Goal: Information Seeking & Learning: Learn about a topic

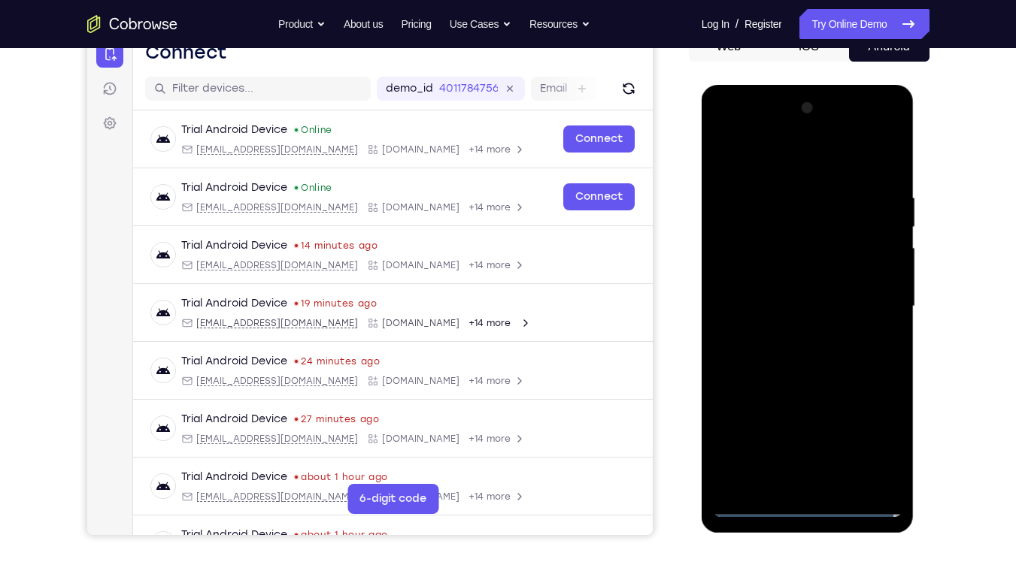
click at [784, 307] on div at bounding box center [807, 306] width 189 height 421
click at [783, 293] on div at bounding box center [807, 306] width 189 height 421
click at [804, 319] on div at bounding box center [807, 306] width 189 height 421
click at [807, 438] on div at bounding box center [807, 306] width 189 height 421
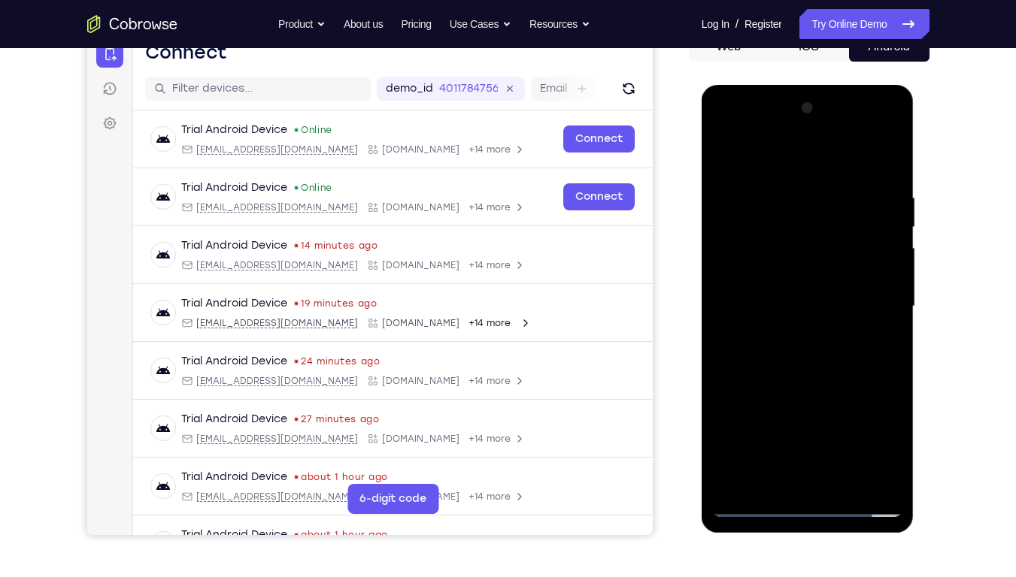
click at [794, 361] on div at bounding box center [807, 306] width 189 height 421
click at [854, 286] on div at bounding box center [807, 306] width 189 height 421
click at [823, 301] on div at bounding box center [807, 306] width 189 height 421
click at [752, 438] on div at bounding box center [807, 306] width 189 height 421
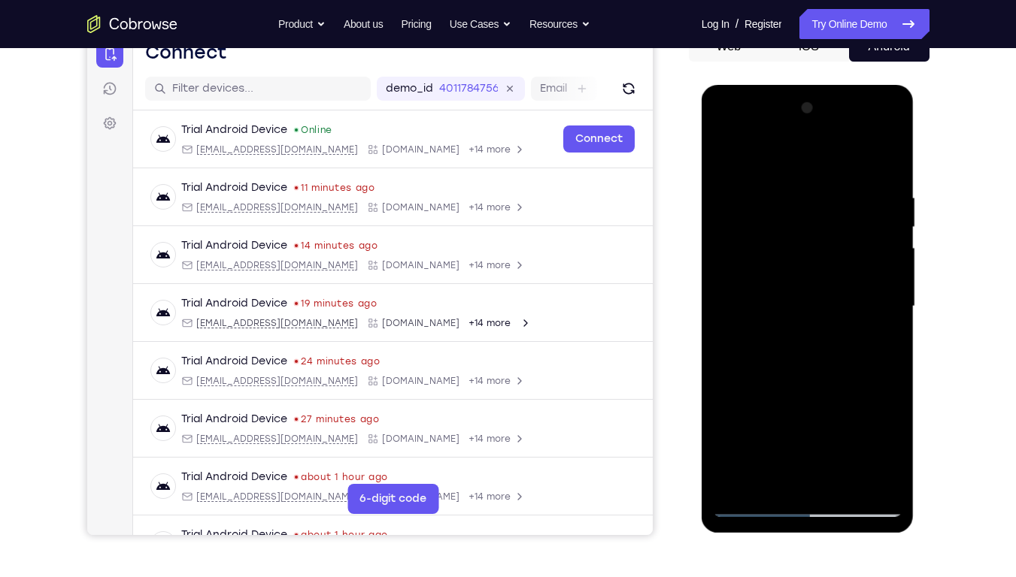
click at [718, 164] on div at bounding box center [807, 306] width 189 height 421
click at [884, 201] on div at bounding box center [807, 306] width 189 height 421
click at [826, 438] on div at bounding box center [807, 306] width 189 height 421
click at [894, 438] on div at bounding box center [807, 306] width 189 height 421
click at [734, 328] on div at bounding box center [807, 306] width 189 height 421
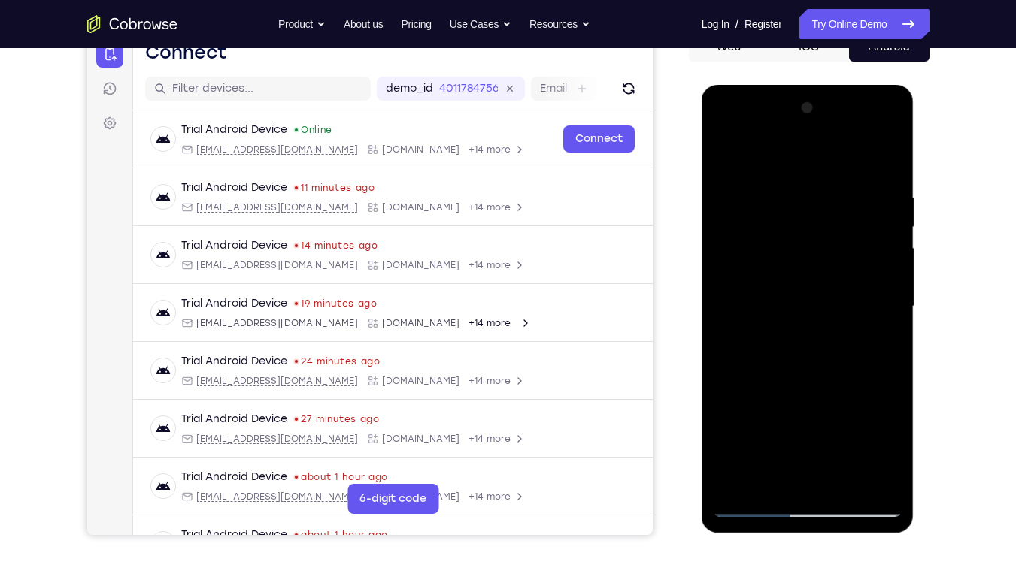
click at [866, 138] on div at bounding box center [807, 306] width 189 height 421
click at [891, 189] on div at bounding box center [807, 306] width 189 height 421
click at [775, 166] on div at bounding box center [807, 306] width 189 height 421
click at [891, 151] on div at bounding box center [807, 306] width 189 height 421
drag, startPoint x: 774, startPoint y: 284, endPoint x: 846, endPoint y: 274, distance: 72.1
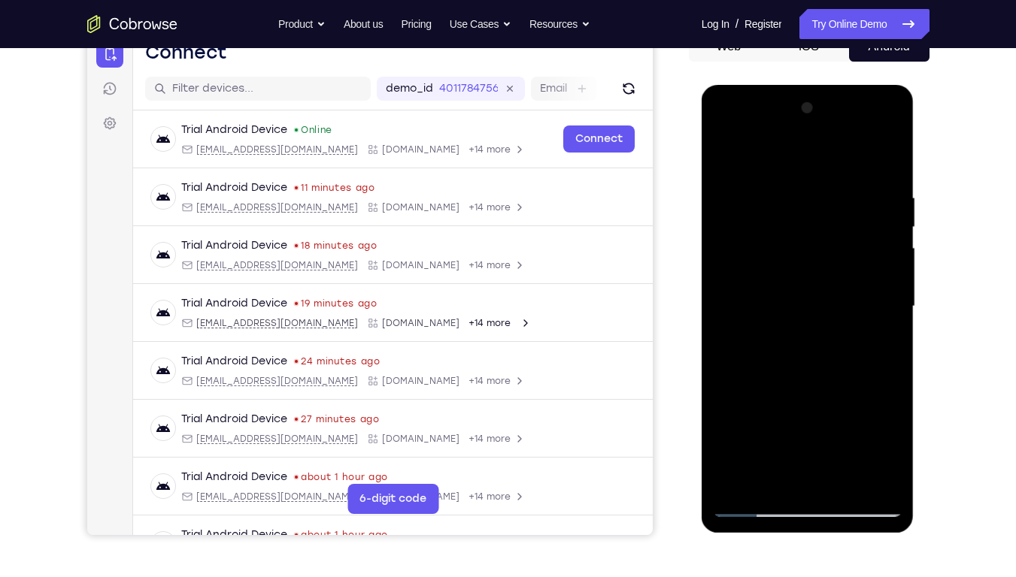
click at [846, 274] on div at bounding box center [807, 306] width 189 height 421
click at [791, 280] on div at bounding box center [807, 306] width 189 height 421
click at [723, 320] on div at bounding box center [807, 306] width 189 height 421
click at [884, 318] on div at bounding box center [807, 306] width 189 height 421
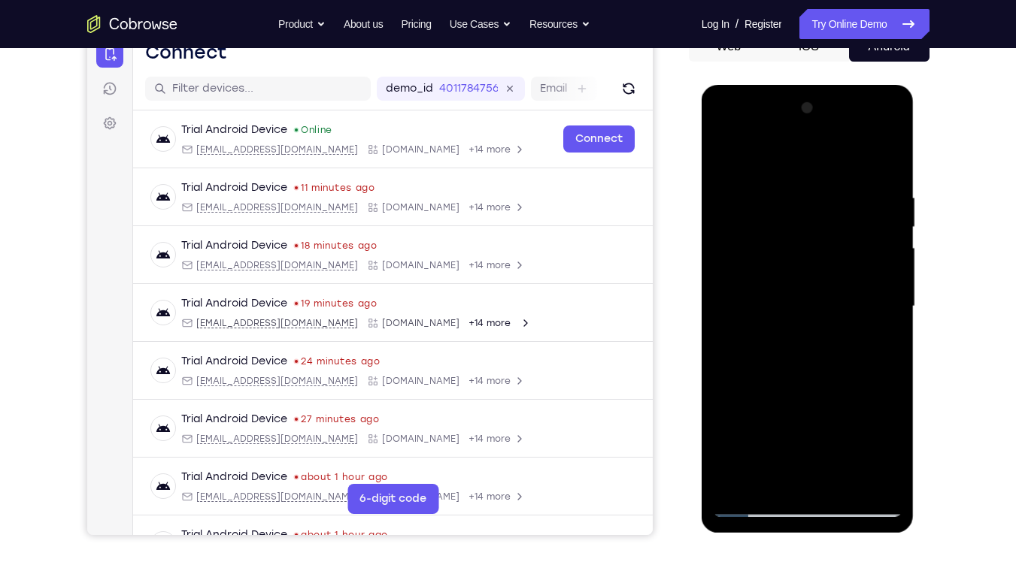
click at [729, 322] on div at bounding box center [807, 306] width 189 height 421
click at [725, 319] on div at bounding box center [807, 306] width 189 height 421
click at [723, 322] on div at bounding box center [807, 306] width 189 height 421
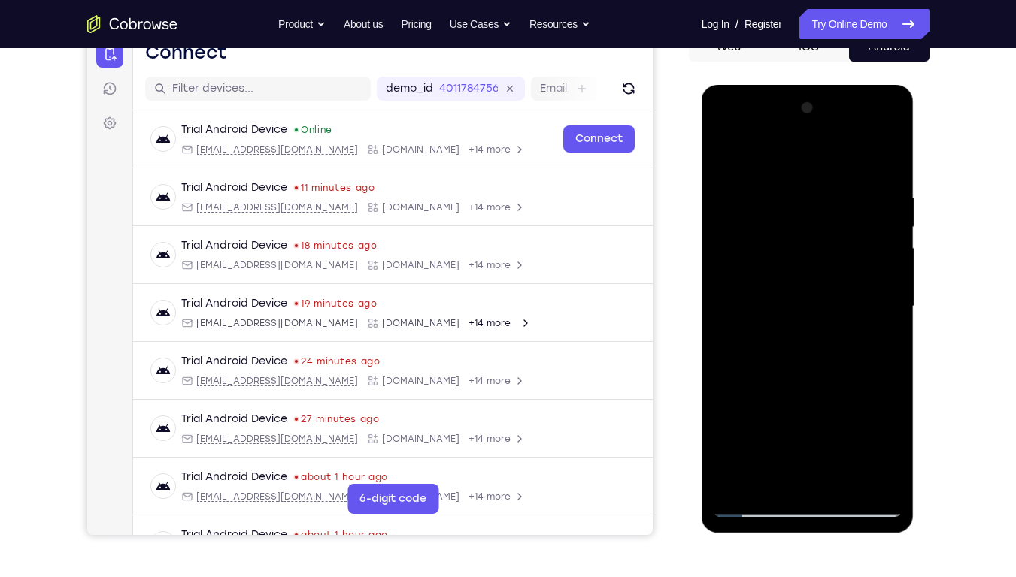
click at [723, 322] on div at bounding box center [807, 306] width 189 height 421
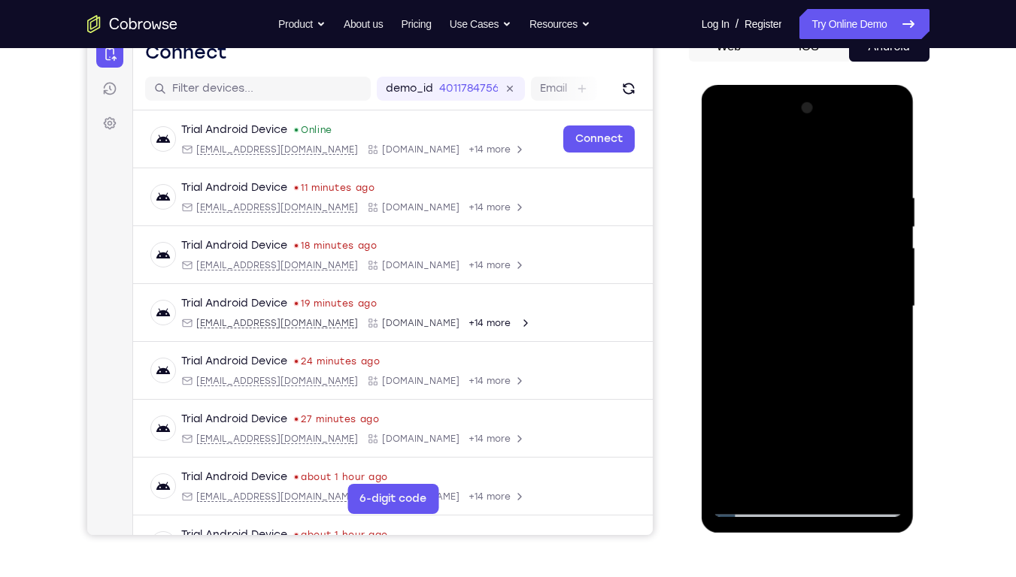
click at [723, 322] on div at bounding box center [807, 306] width 189 height 421
click at [881, 322] on div at bounding box center [807, 306] width 189 height 421
click at [728, 318] on div at bounding box center [807, 306] width 189 height 421
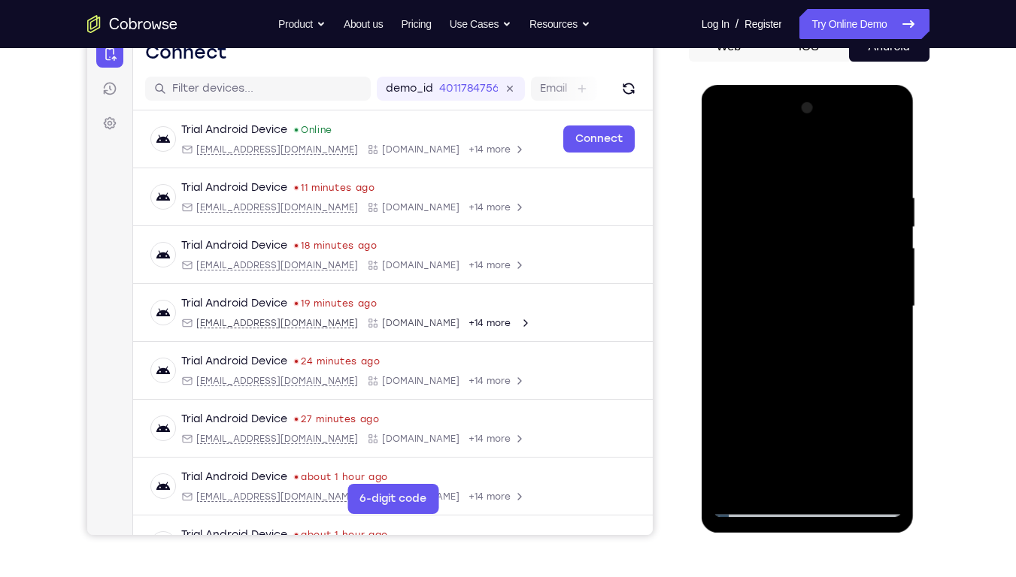
click at [728, 318] on div at bounding box center [807, 306] width 189 height 421
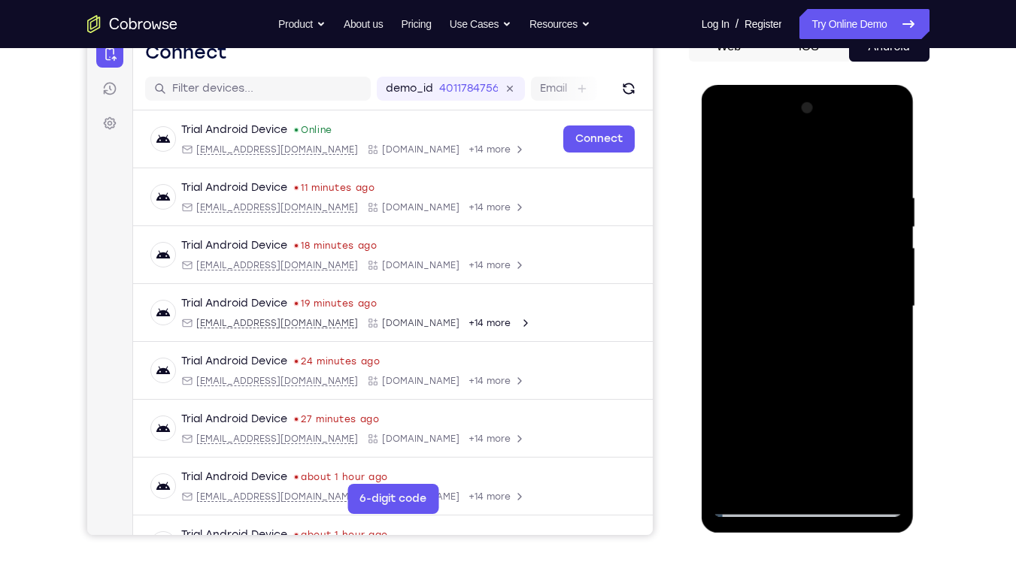
click at [728, 318] on div at bounding box center [807, 306] width 189 height 421
click at [891, 323] on div at bounding box center [807, 306] width 189 height 421
click at [725, 319] on div at bounding box center [807, 306] width 189 height 421
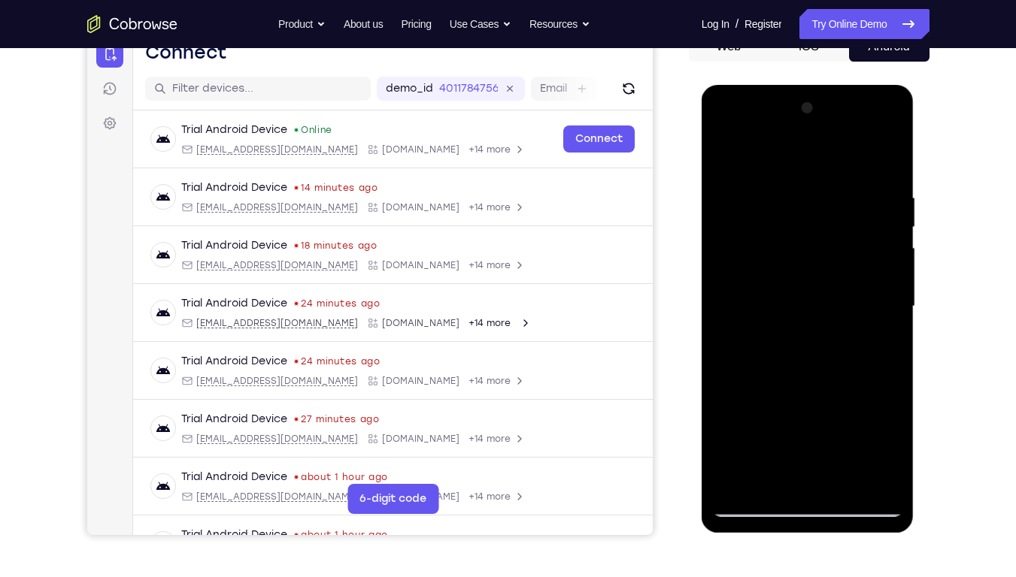
click at [725, 319] on div at bounding box center [807, 306] width 189 height 421
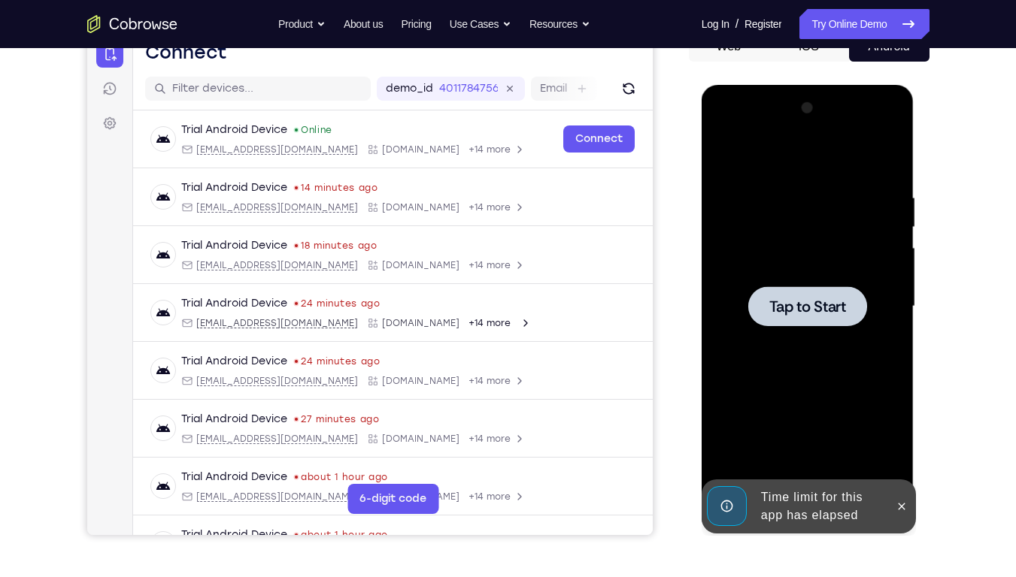
click at [791, 226] on div at bounding box center [807, 306] width 189 height 421
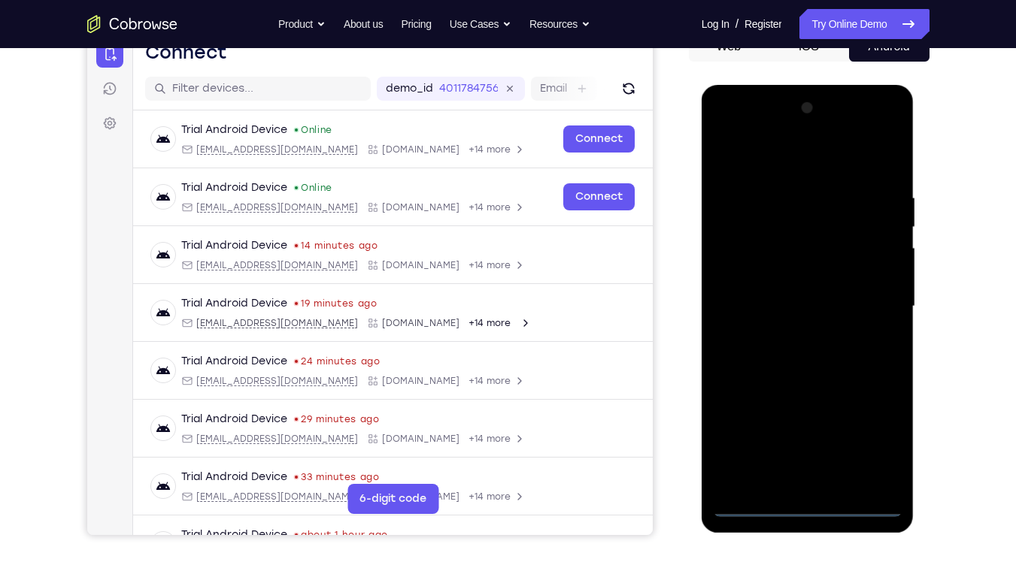
click at [807, 438] on div at bounding box center [807, 306] width 189 height 421
click at [876, 438] on div at bounding box center [807, 306] width 189 height 421
click at [777, 171] on div at bounding box center [807, 306] width 189 height 421
click at [870, 299] on div at bounding box center [807, 306] width 189 height 421
click at [791, 335] on div at bounding box center [807, 306] width 189 height 421
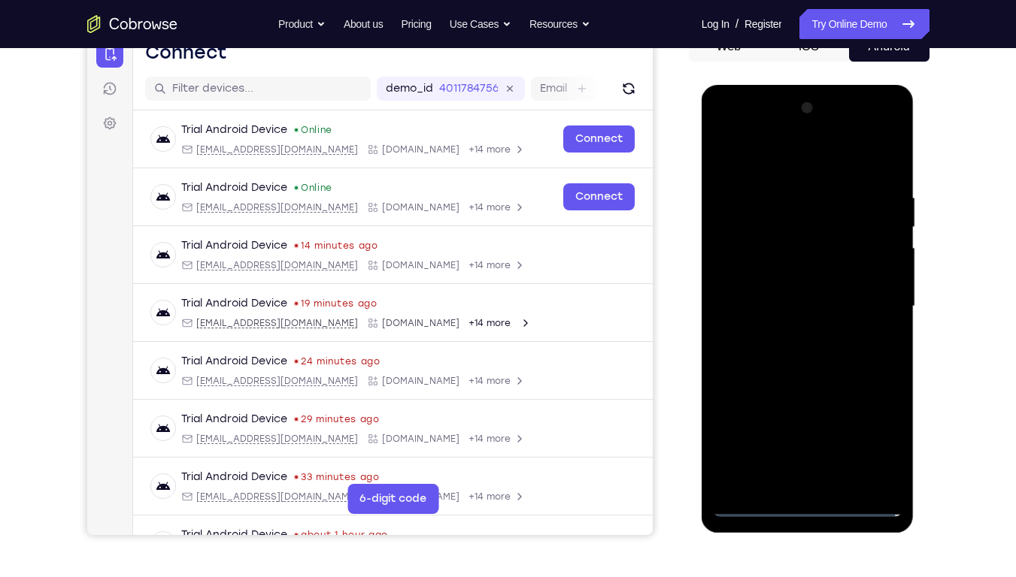
click at [770, 283] on div at bounding box center [807, 306] width 189 height 421
click at [773, 277] on div at bounding box center [807, 306] width 189 height 421
click at [795, 304] on div at bounding box center [807, 306] width 189 height 421
click at [889, 182] on div at bounding box center [807, 306] width 189 height 421
click at [896, 438] on div at bounding box center [807, 306] width 189 height 421
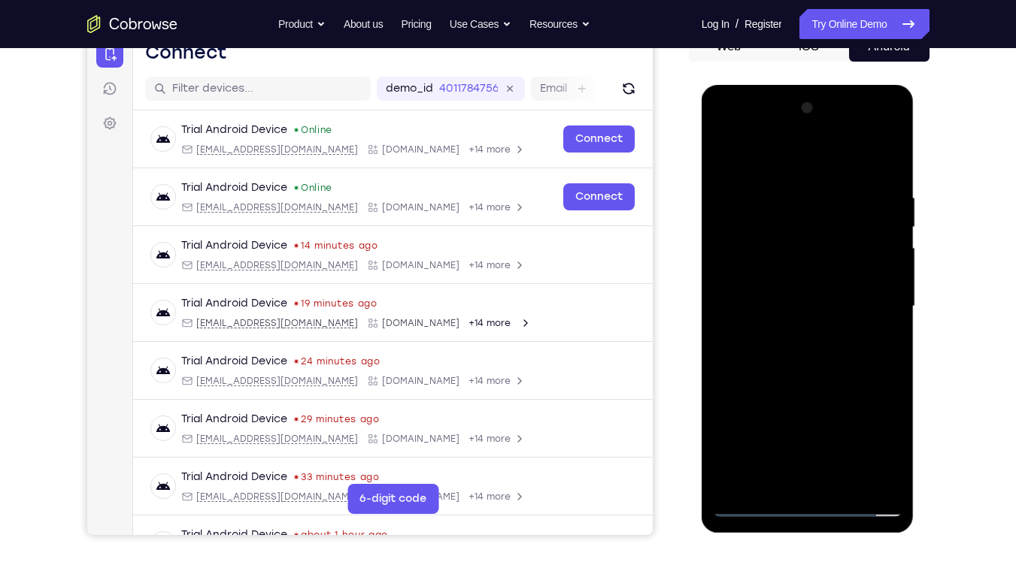
click at [882, 438] on div at bounding box center [807, 306] width 189 height 421
drag, startPoint x: 743, startPoint y: 167, endPoint x: 886, endPoint y: 147, distance: 144.3
click at [886, 147] on div at bounding box center [807, 306] width 189 height 421
click at [851, 193] on div at bounding box center [807, 306] width 189 height 421
click at [726, 153] on div at bounding box center [807, 306] width 189 height 421
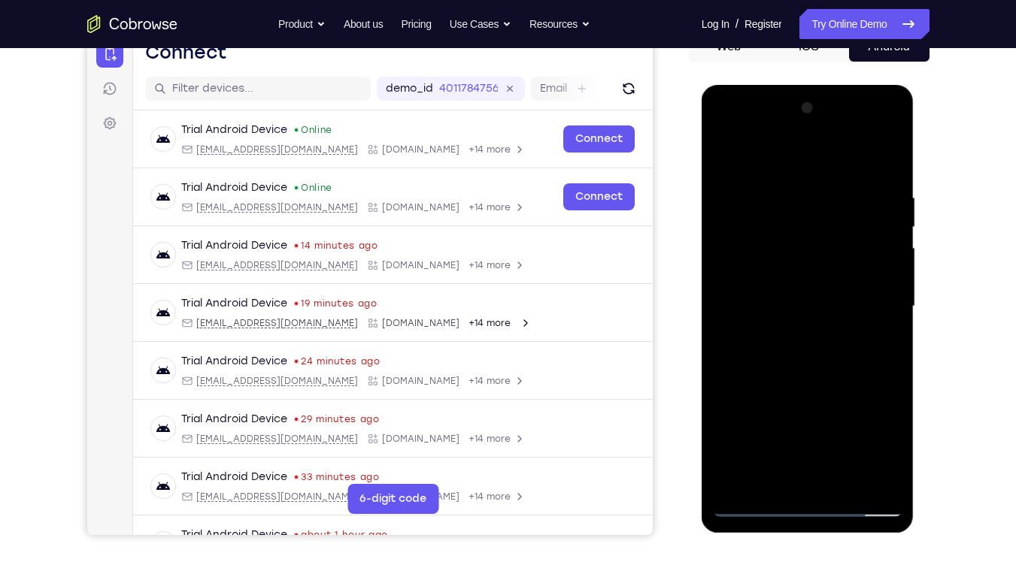
click at [793, 199] on div at bounding box center [807, 306] width 189 height 421
click at [825, 194] on div at bounding box center [807, 306] width 189 height 421
click at [777, 189] on div at bounding box center [807, 306] width 189 height 421
drag, startPoint x: 807, startPoint y: 318, endPoint x: 807, endPoint y: 273, distance: 45.1
click at [807, 273] on div at bounding box center [807, 306] width 189 height 421
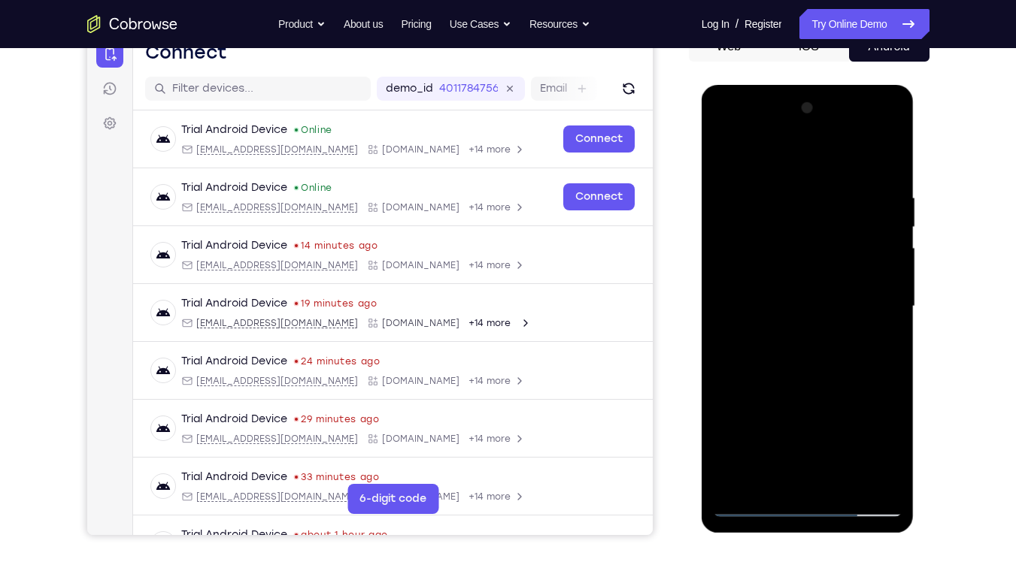
drag, startPoint x: 819, startPoint y: 298, endPoint x: 824, endPoint y: 253, distance: 44.6
click at [824, 253] on div at bounding box center [807, 306] width 189 height 421
click at [726, 150] on div at bounding box center [807, 306] width 189 height 421
drag, startPoint x: 845, startPoint y: 198, endPoint x: 845, endPoint y: 227, distance: 29.3
click at [845, 227] on div at bounding box center [807, 306] width 189 height 421
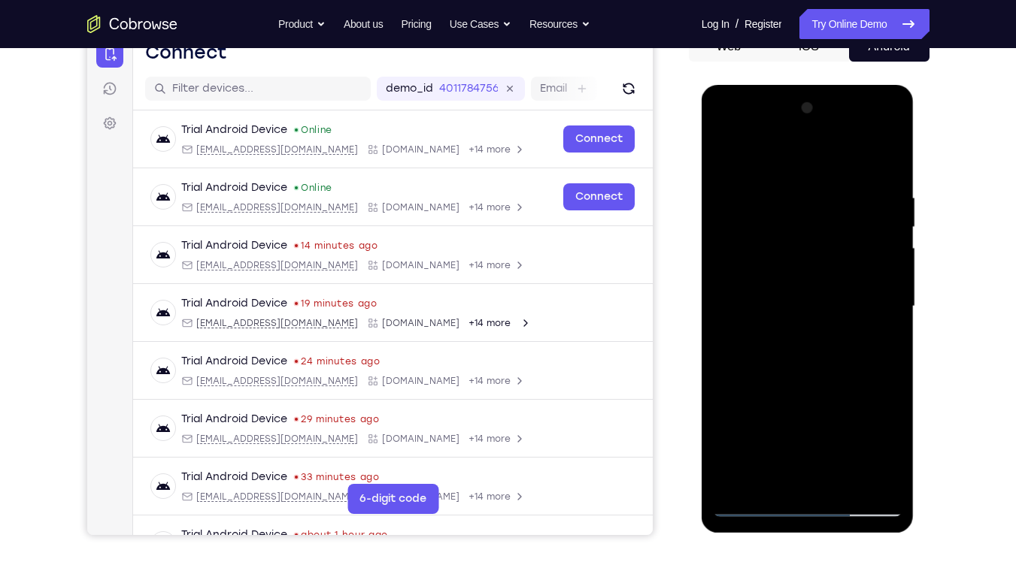
click at [725, 156] on div at bounding box center [807, 306] width 189 height 421
drag, startPoint x: 794, startPoint y: 235, endPoint x: 794, endPoint y: 275, distance: 40.6
click at [794, 275] on div at bounding box center [807, 306] width 189 height 421
click at [770, 318] on div at bounding box center [807, 306] width 189 height 421
click at [736, 438] on div at bounding box center [807, 306] width 189 height 421
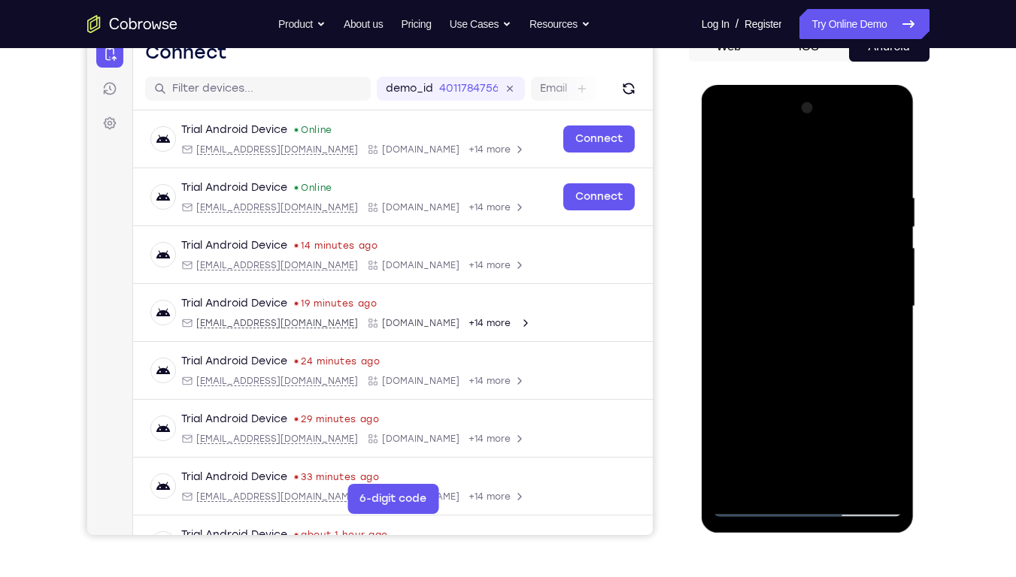
click at [752, 199] on div at bounding box center [807, 306] width 189 height 421
click at [891, 334] on div at bounding box center [807, 306] width 189 height 421
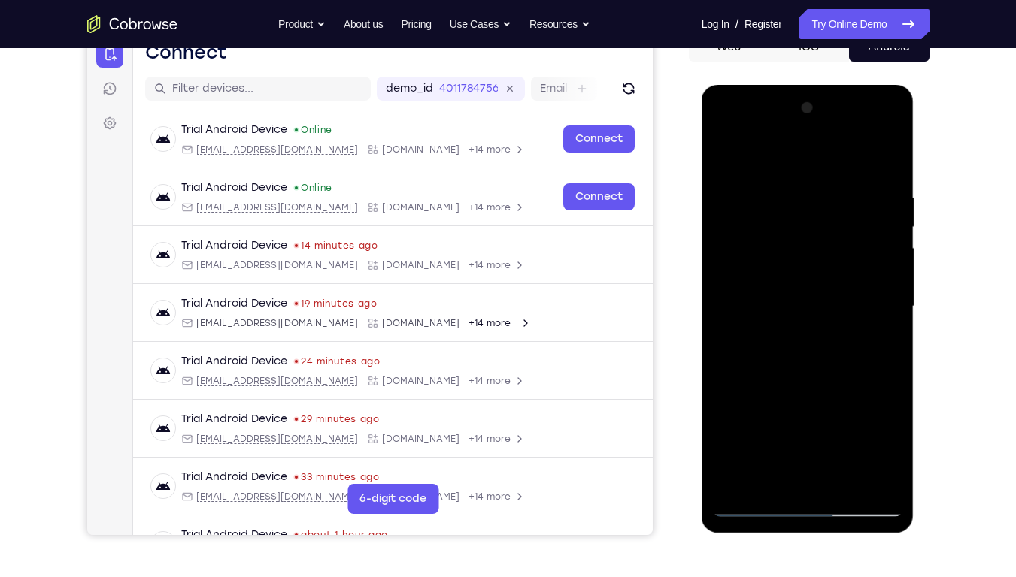
click at [891, 334] on div at bounding box center [807, 306] width 189 height 421
click at [752, 386] on div at bounding box center [807, 306] width 189 height 421
click at [755, 389] on div at bounding box center [807, 306] width 189 height 421
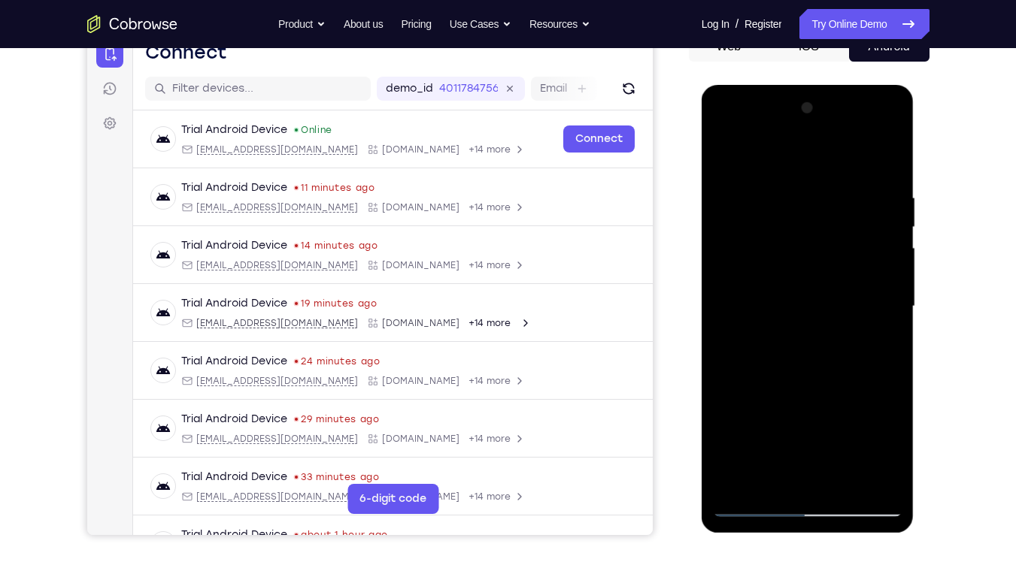
click at [853, 401] on div at bounding box center [807, 306] width 189 height 421
click at [892, 240] on div at bounding box center [807, 306] width 189 height 421
click at [890, 305] on div at bounding box center [807, 306] width 189 height 421
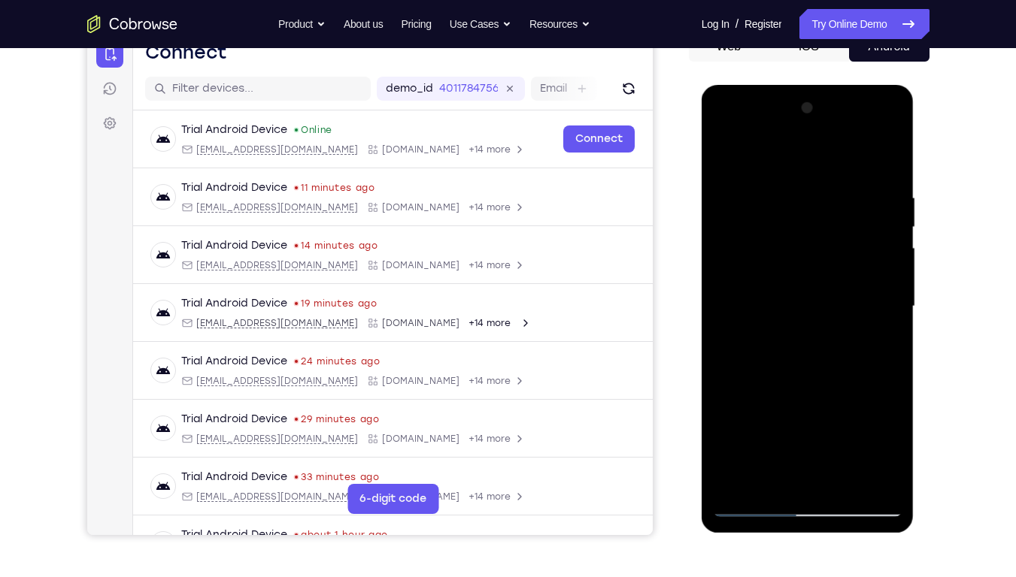
click at [890, 305] on div at bounding box center [807, 306] width 189 height 421
click at [894, 286] on div at bounding box center [807, 306] width 189 height 421
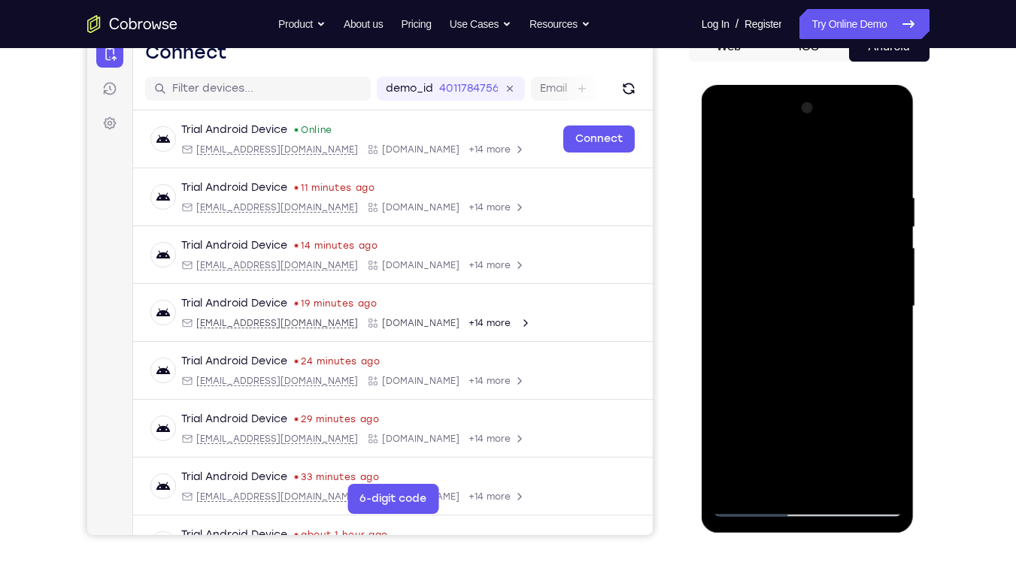
click at [894, 286] on div at bounding box center [807, 306] width 189 height 421
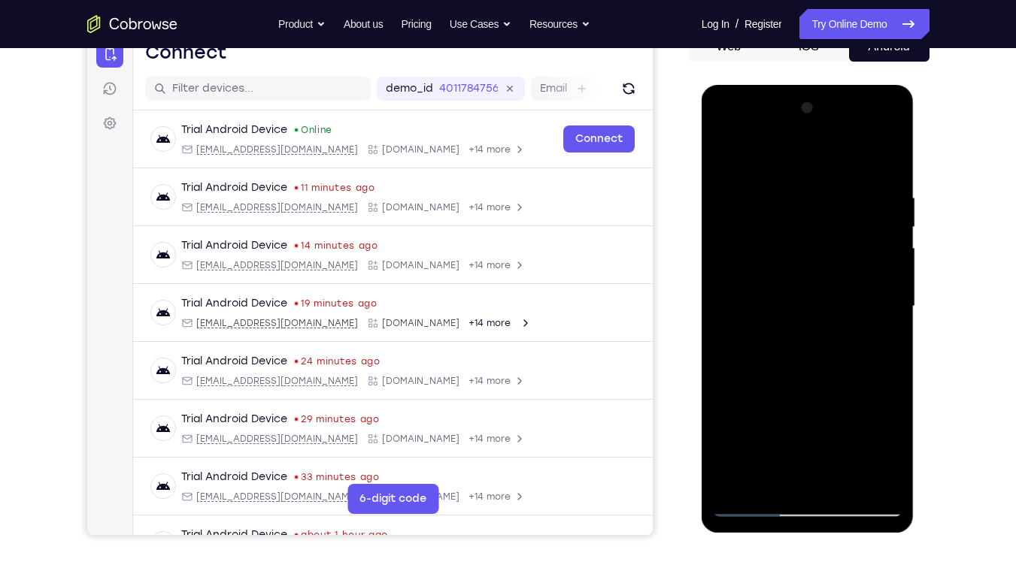
click at [894, 307] on div at bounding box center [807, 306] width 189 height 421
click at [892, 305] on div at bounding box center [807, 306] width 189 height 421
click at [891, 311] on div at bounding box center [807, 306] width 189 height 421
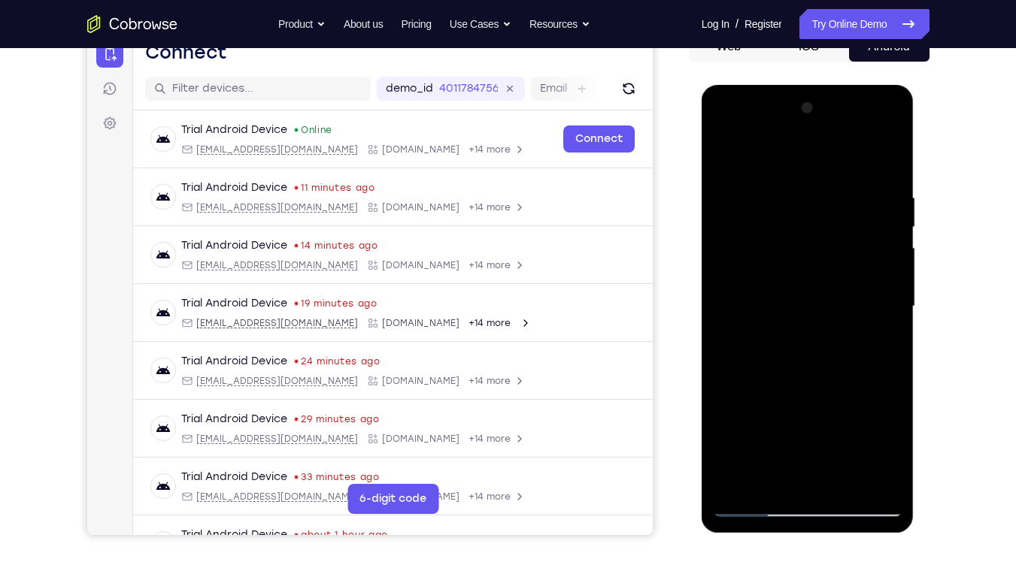
click at [891, 311] on div at bounding box center [807, 306] width 189 height 421
click at [893, 295] on div at bounding box center [807, 306] width 189 height 421
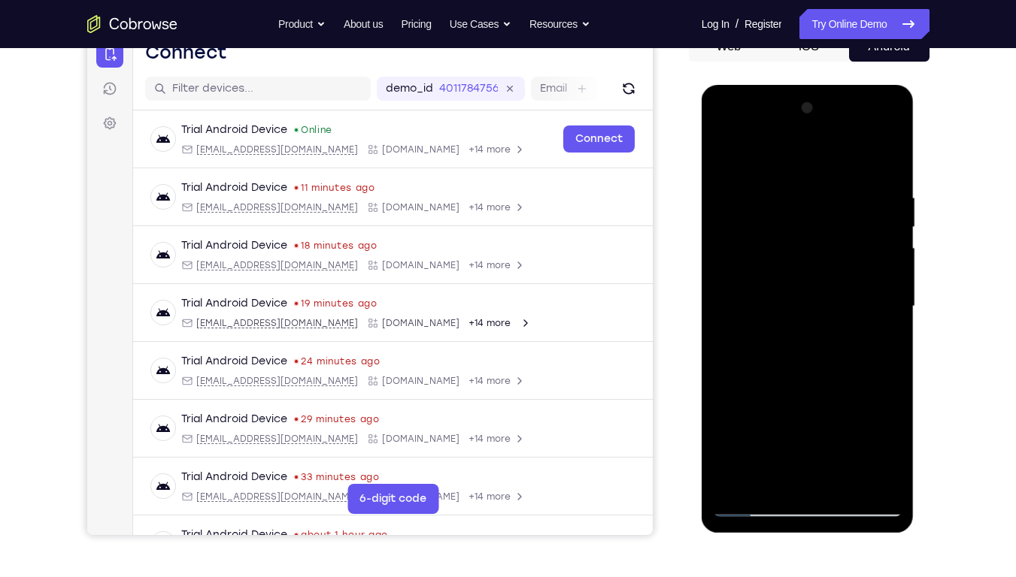
click at [893, 295] on div at bounding box center [807, 306] width 189 height 421
click at [891, 318] on div at bounding box center [807, 306] width 189 height 421
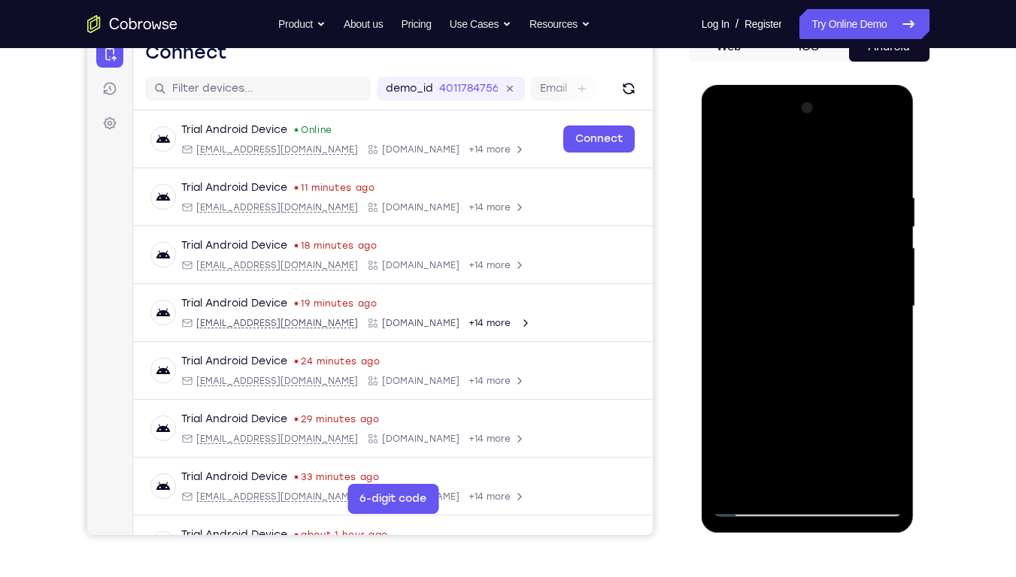
click at [724, 320] on div at bounding box center [807, 306] width 189 height 421
click at [893, 318] on div at bounding box center [807, 306] width 189 height 421
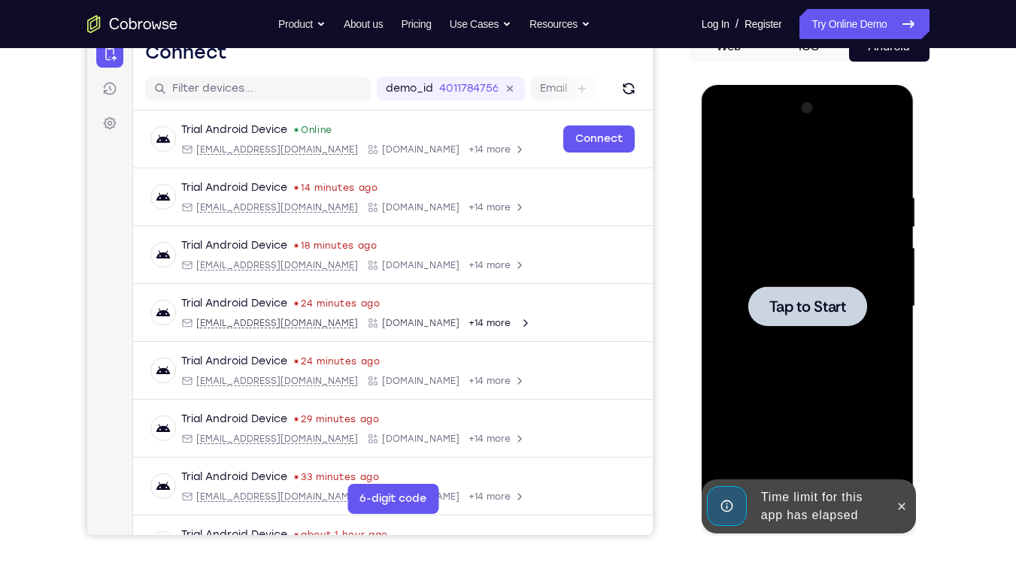
click at [816, 207] on div at bounding box center [807, 306] width 189 height 421
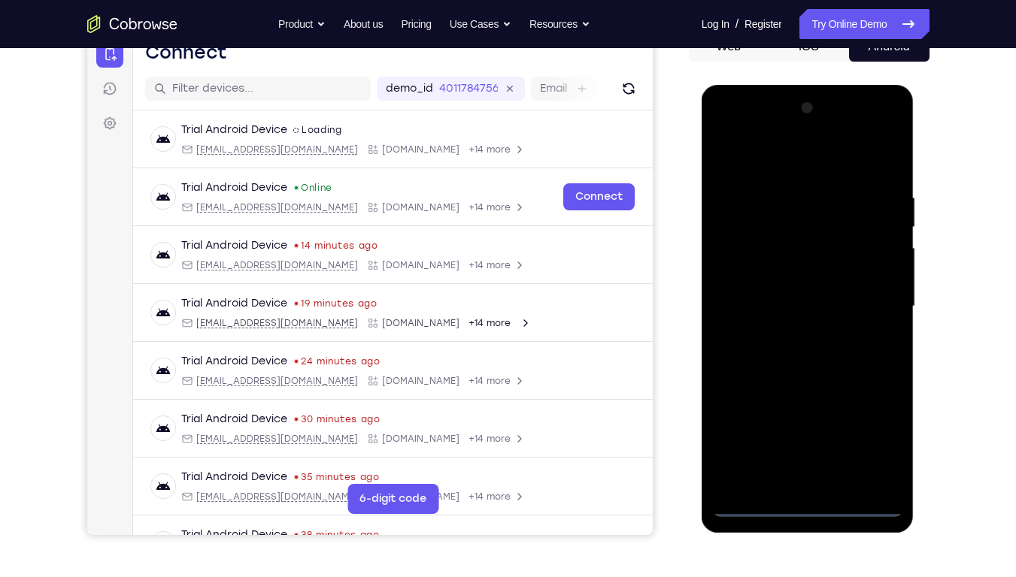
click at [805, 438] on div at bounding box center [807, 306] width 189 height 421
click at [883, 433] on div at bounding box center [807, 306] width 189 height 421
click at [786, 176] on div at bounding box center [807, 306] width 189 height 421
click at [779, 168] on div at bounding box center [807, 306] width 189 height 421
click at [746, 262] on div at bounding box center [807, 306] width 189 height 421
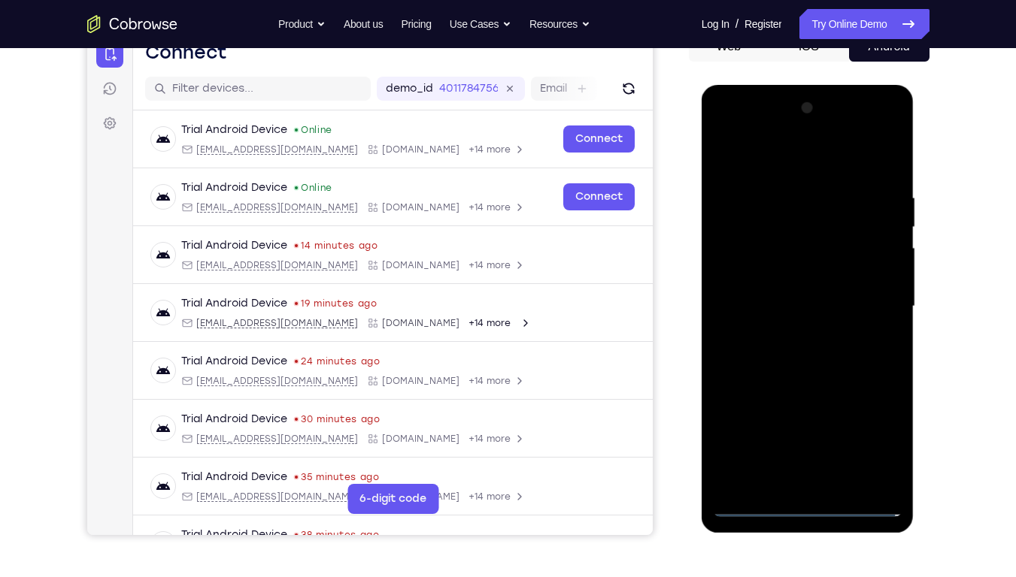
click at [778, 313] on div at bounding box center [807, 306] width 189 height 421
click at [778, 304] on div at bounding box center [807, 306] width 189 height 421
click at [797, 328] on div at bounding box center [807, 306] width 189 height 421
drag, startPoint x: 798, startPoint y: 420, endPoint x: 801, endPoint y: 372, distance: 48.2
click at [801, 372] on div at bounding box center [807, 306] width 189 height 421
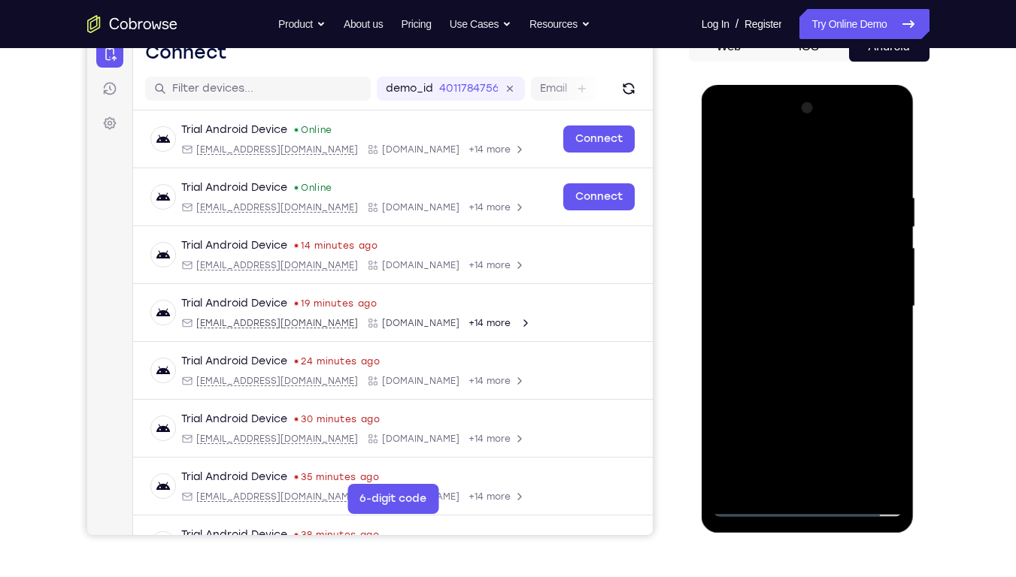
drag, startPoint x: 801, startPoint y: 372, endPoint x: 798, endPoint y: 403, distance: 30.9
click at [798, 403] on div at bounding box center [807, 306] width 189 height 421
click at [809, 438] on div at bounding box center [807, 306] width 189 height 421
click at [761, 180] on div at bounding box center [807, 306] width 189 height 421
click at [822, 304] on div at bounding box center [807, 306] width 189 height 421
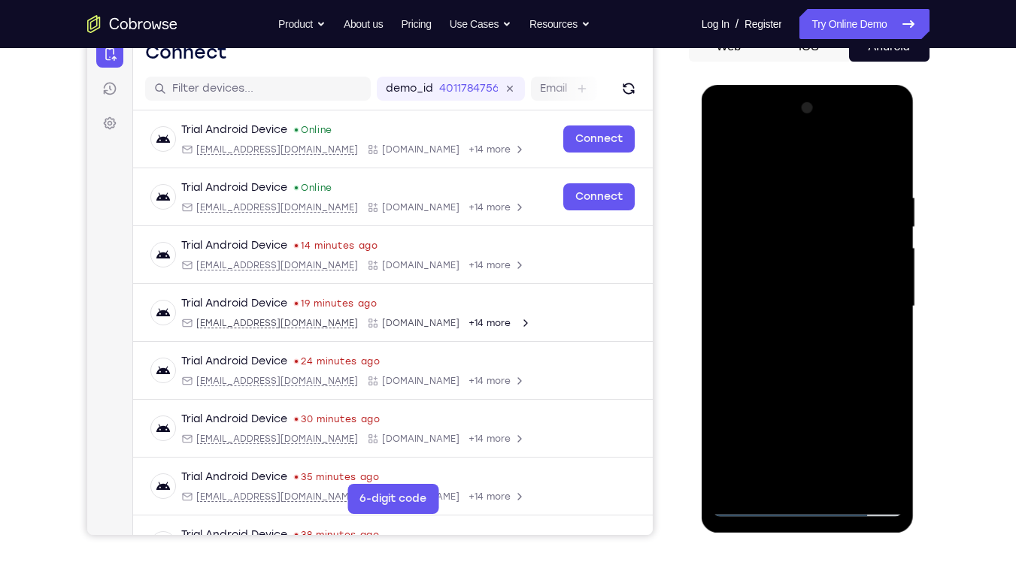
click at [895, 156] on div at bounding box center [807, 306] width 189 height 421
click at [792, 346] on div at bounding box center [807, 306] width 189 height 421
click at [890, 156] on div at bounding box center [807, 306] width 189 height 421
drag, startPoint x: 789, startPoint y: 213, endPoint x: 805, endPoint y: 374, distance: 160.9
click at [805, 374] on div at bounding box center [807, 306] width 189 height 421
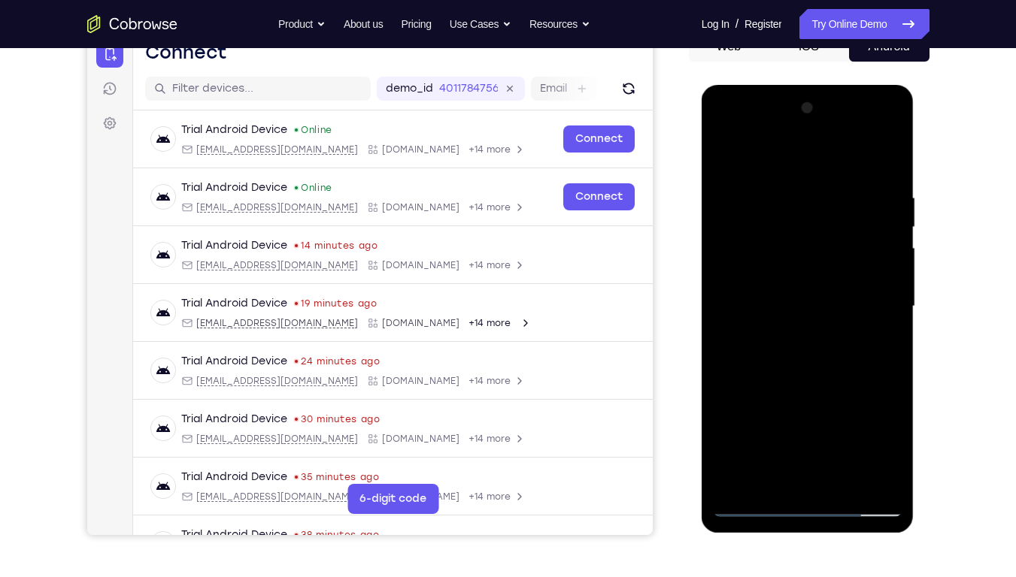
click at [890, 156] on div at bounding box center [807, 306] width 189 height 421
click at [825, 302] on div at bounding box center [807, 306] width 189 height 421
click at [754, 438] on div at bounding box center [807, 306] width 189 height 421
click at [723, 164] on div at bounding box center [807, 306] width 189 height 421
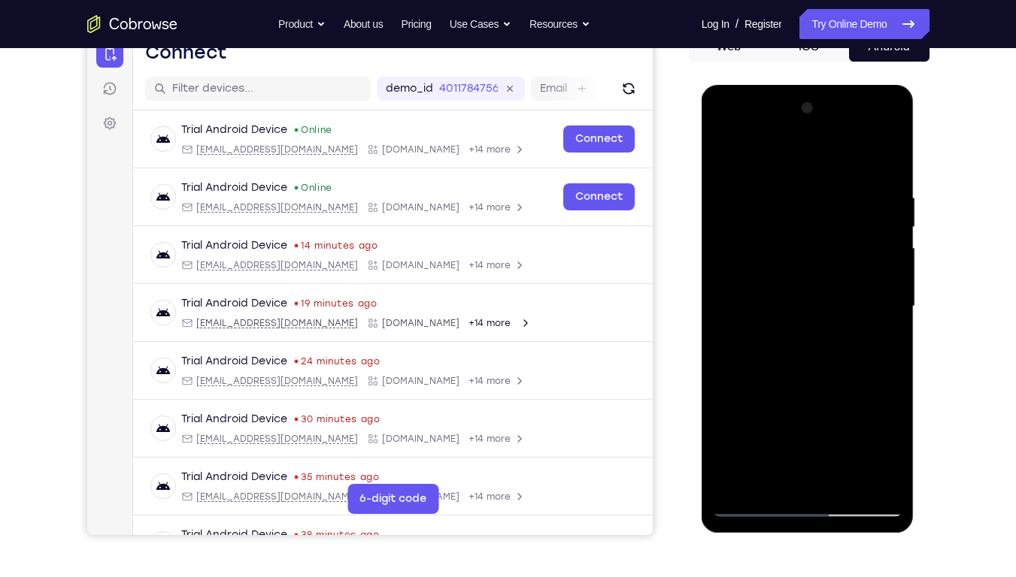
click at [867, 378] on div at bounding box center [807, 306] width 189 height 421
click at [775, 301] on div at bounding box center [807, 306] width 189 height 421
drag, startPoint x: 787, startPoint y: 332, endPoint x: 818, endPoint y: 330, distance: 30.9
click at [818, 330] on div at bounding box center [807, 306] width 189 height 421
click at [781, 327] on div at bounding box center [807, 306] width 189 height 421
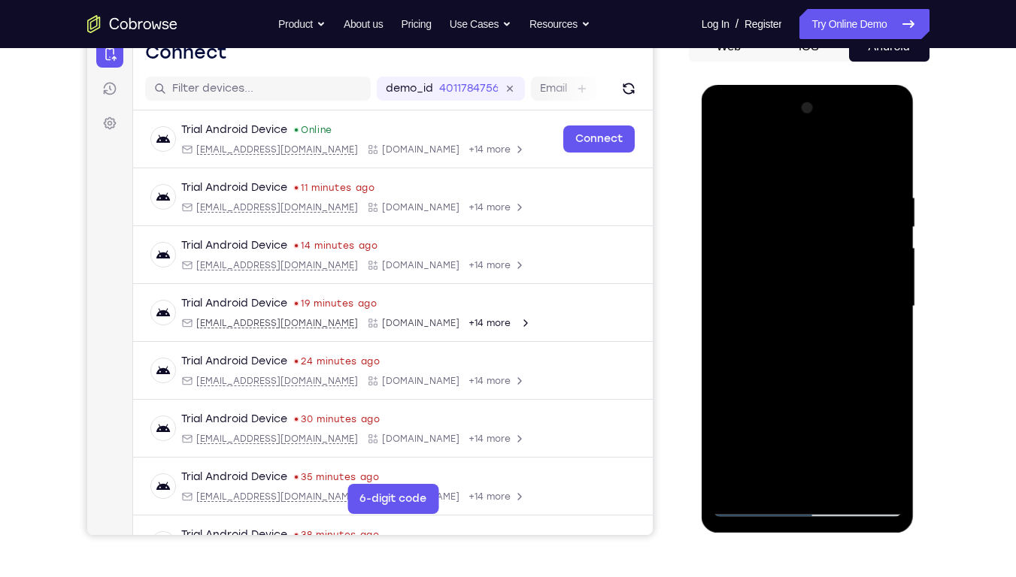
click at [894, 153] on div at bounding box center [807, 306] width 189 height 421
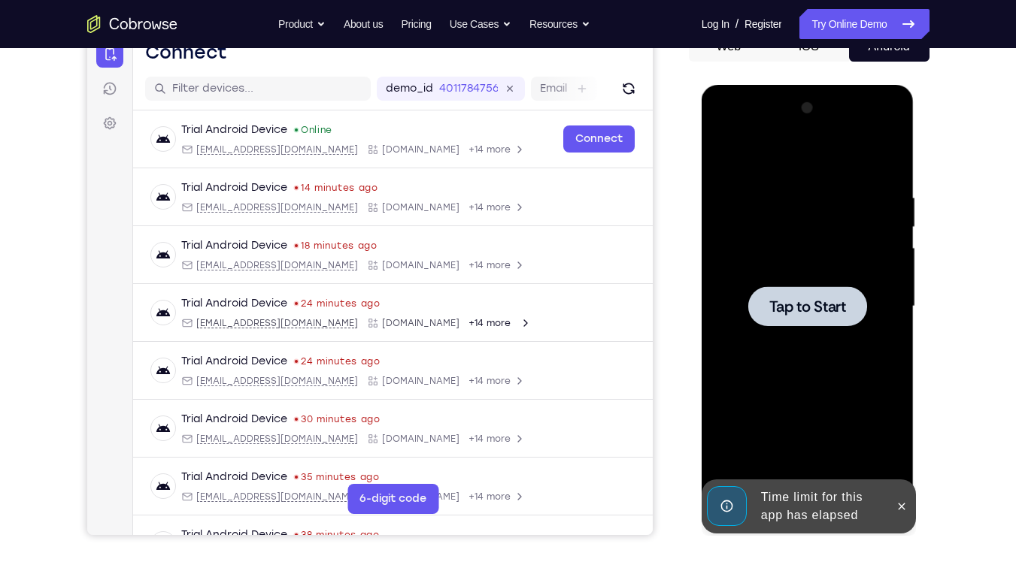
click at [785, 234] on div at bounding box center [807, 306] width 189 height 421
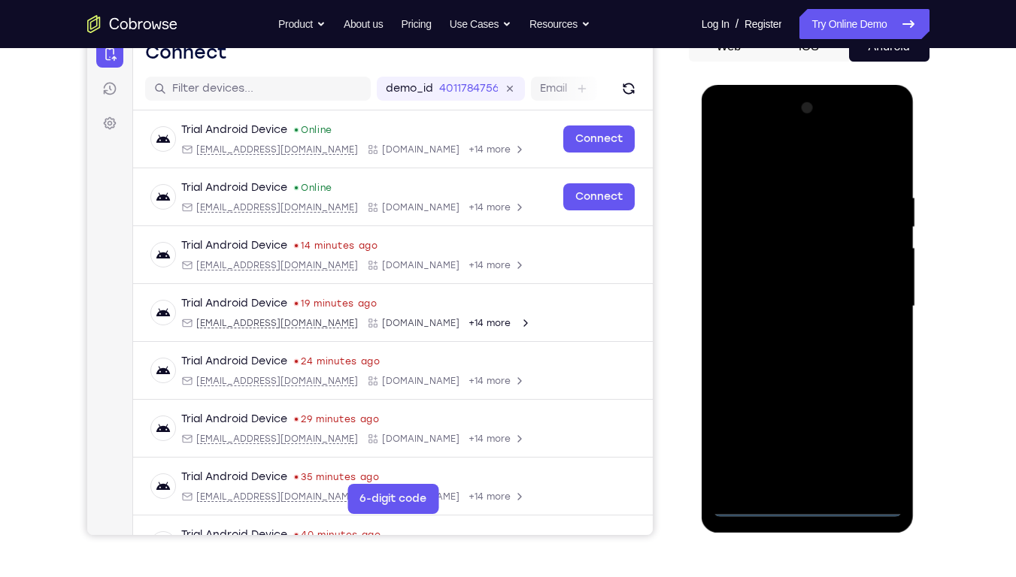
click at [810, 438] on div at bounding box center [807, 306] width 189 height 421
click at [874, 438] on div at bounding box center [807, 306] width 189 height 421
click at [760, 160] on div at bounding box center [807, 306] width 189 height 421
click at [777, 165] on div at bounding box center [807, 306] width 189 height 421
click at [864, 304] on div at bounding box center [807, 306] width 189 height 421
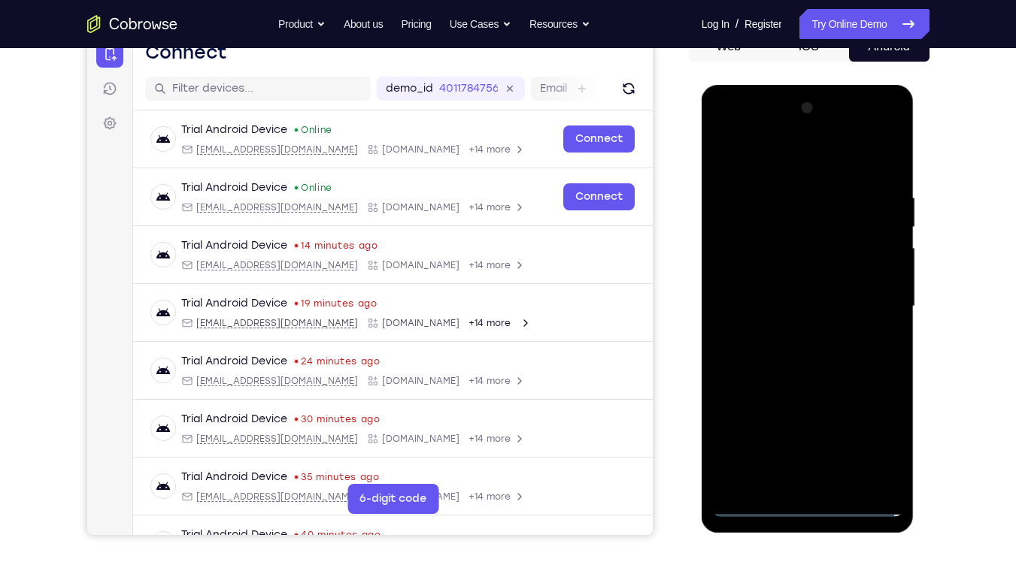
click at [790, 338] on div at bounding box center [807, 306] width 189 height 421
click at [780, 288] on div at bounding box center [807, 306] width 189 height 421
click at [776, 281] on div at bounding box center [807, 306] width 189 height 421
click at [798, 312] on div at bounding box center [807, 306] width 189 height 421
click at [890, 180] on div at bounding box center [807, 306] width 189 height 421
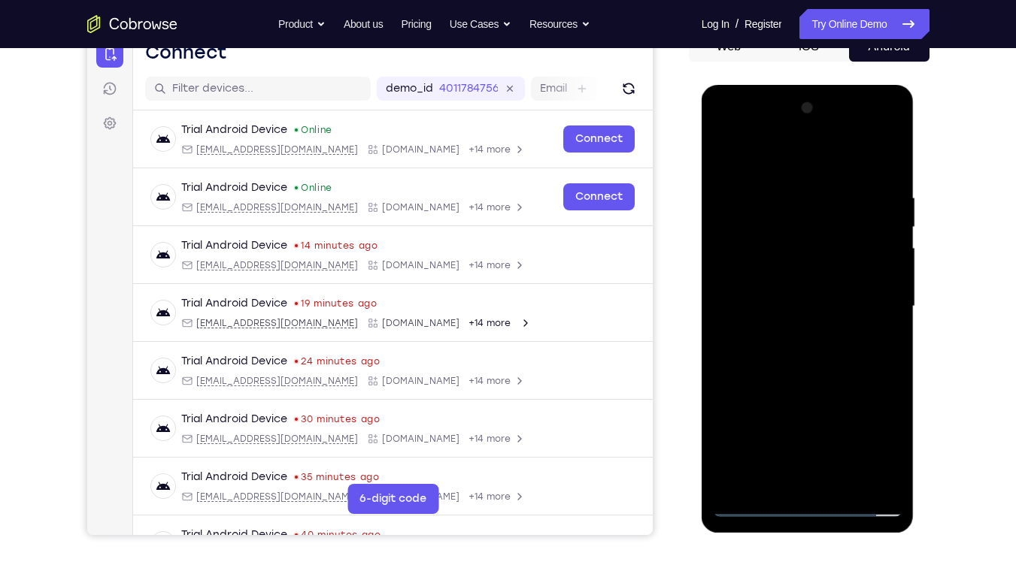
drag, startPoint x: 734, startPoint y: 156, endPoint x: 885, endPoint y: 153, distance: 151.1
click at [885, 153] on div at bounding box center [807, 306] width 189 height 421
click at [896, 438] on div at bounding box center [807, 306] width 189 height 421
click at [895, 438] on div at bounding box center [807, 306] width 189 height 421
click at [839, 438] on div at bounding box center [807, 306] width 189 height 421
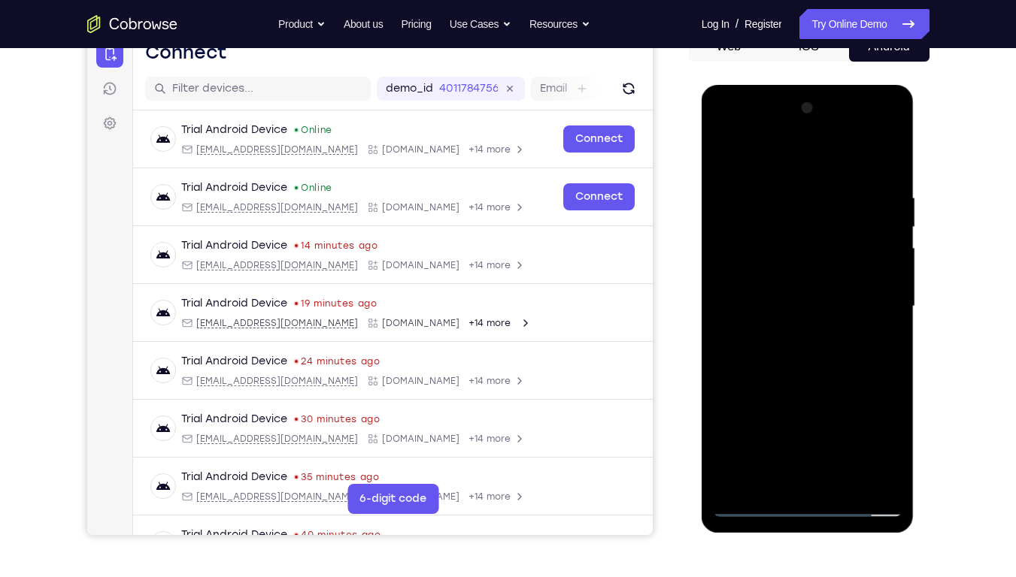
click at [811, 386] on div at bounding box center [807, 306] width 189 height 421
click at [728, 153] on div at bounding box center [807, 306] width 189 height 421
click at [889, 296] on div at bounding box center [807, 306] width 189 height 421
click at [892, 304] on div at bounding box center [807, 306] width 189 height 421
click at [893, 302] on div at bounding box center [807, 306] width 189 height 421
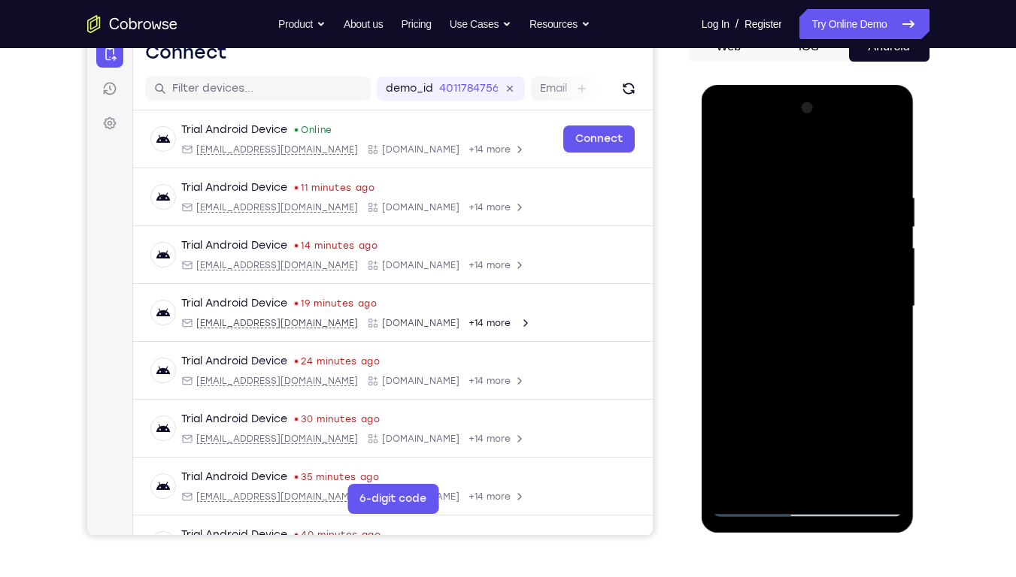
click at [894, 331] on div at bounding box center [807, 306] width 189 height 421
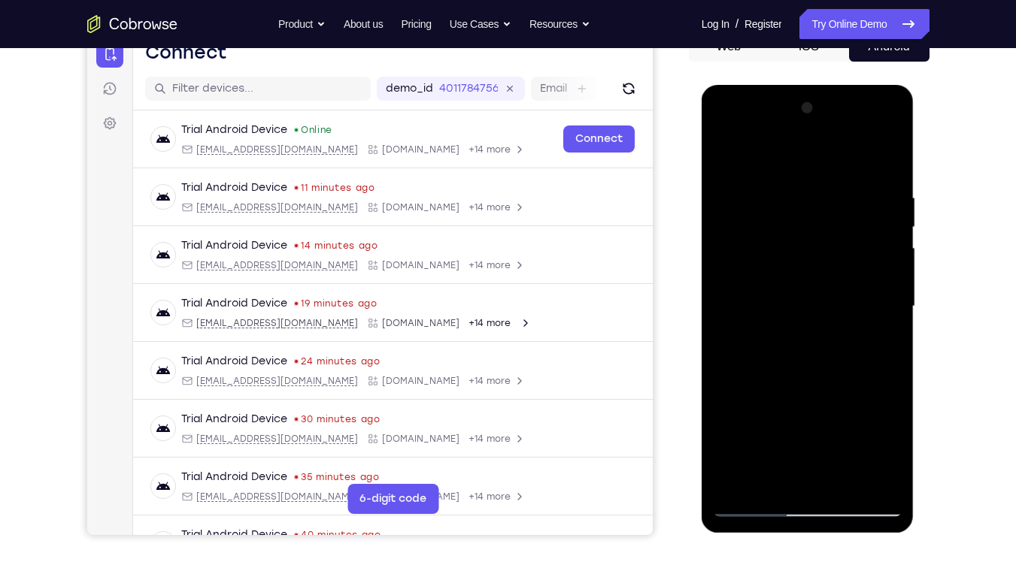
click at [894, 331] on div at bounding box center [807, 306] width 189 height 421
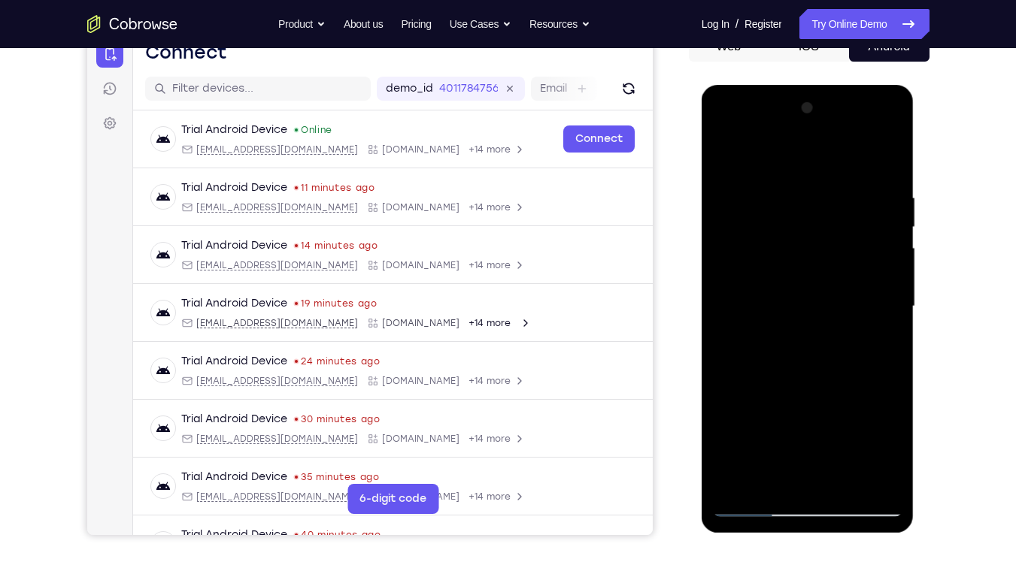
click at [892, 292] on div at bounding box center [807, 306] width 189 height 421
click at [892, 307] on div at bounding box center [807, 306] width 189 height 421
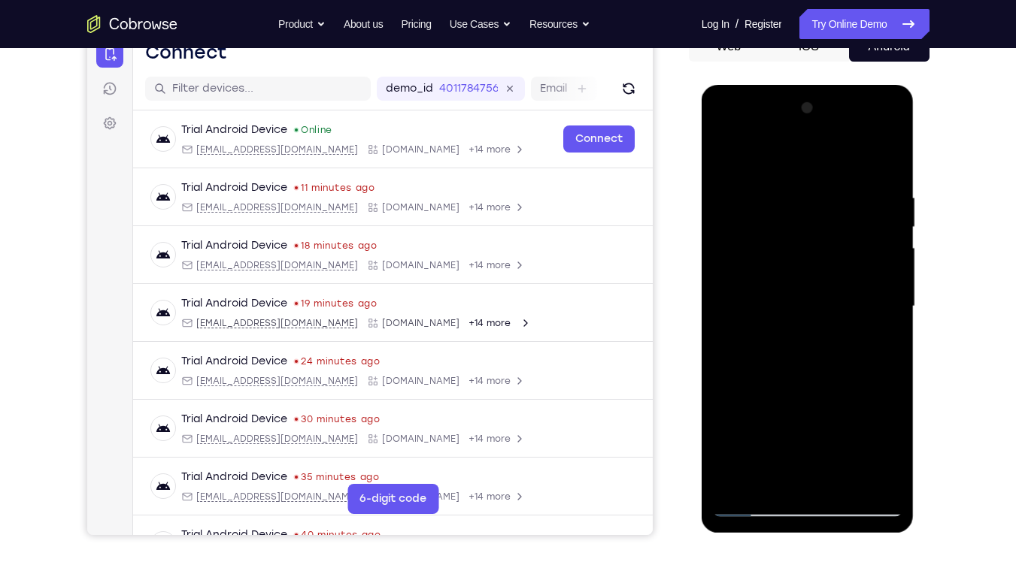
click at [892, 307] on div at bounding box center [807, 306] width 189 height 421
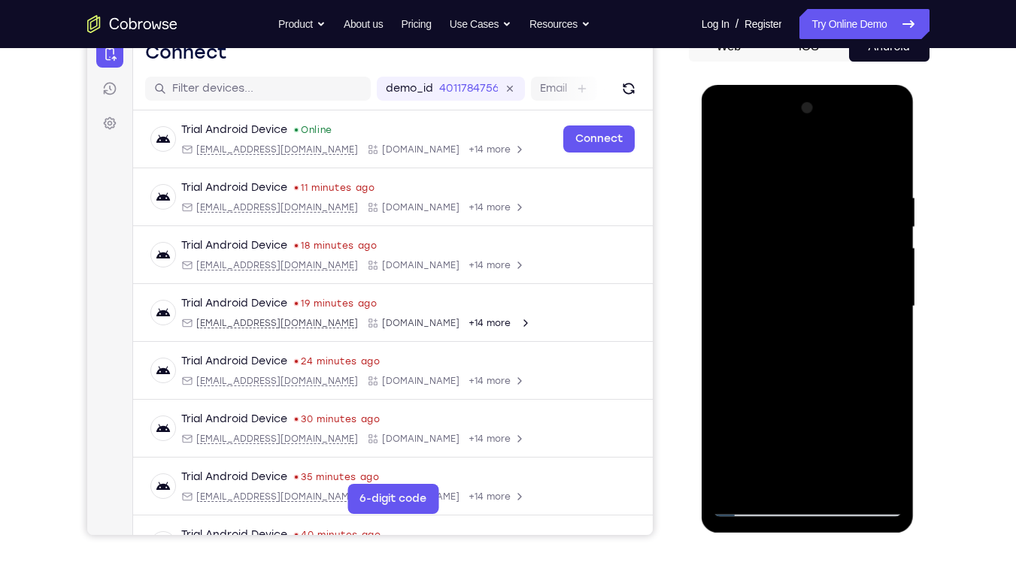
click at [892, 307] on div at bounding box center [807, 306] width 189 height 421
click at [892, 301] on div at bounding box center [807, 306] width 189 height 421
click at [892, 294] on div at bounding box center [807, 306] width 189 height 421
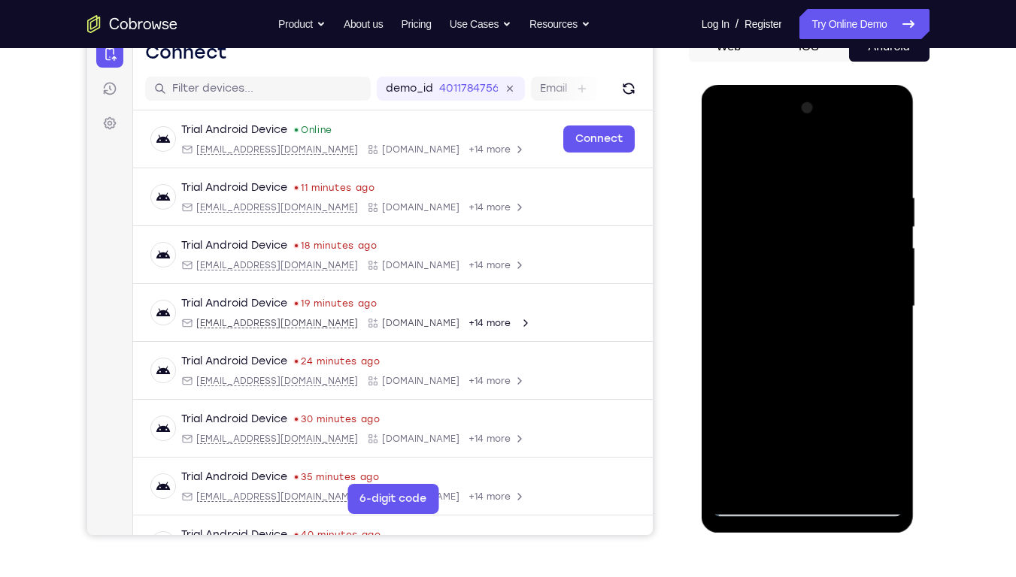
click at [892, 294] on div at bounding box center [807, 306] width 189 height 421
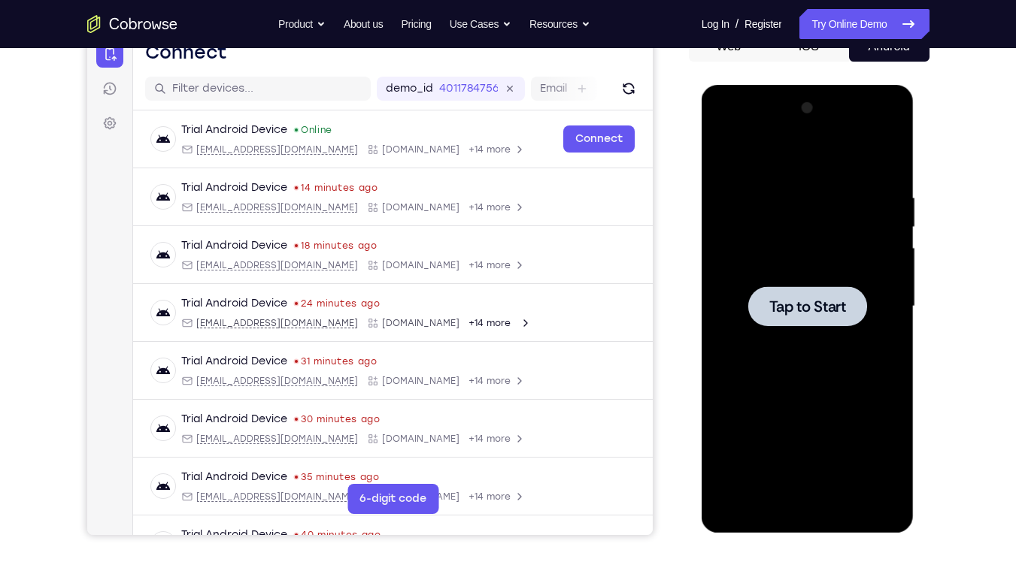
click at [734, 200] on div at bounding box center [807, 306] width 189 height 421
click at [804, 438] on div at bounding box center [807, 306] width 189 height 421
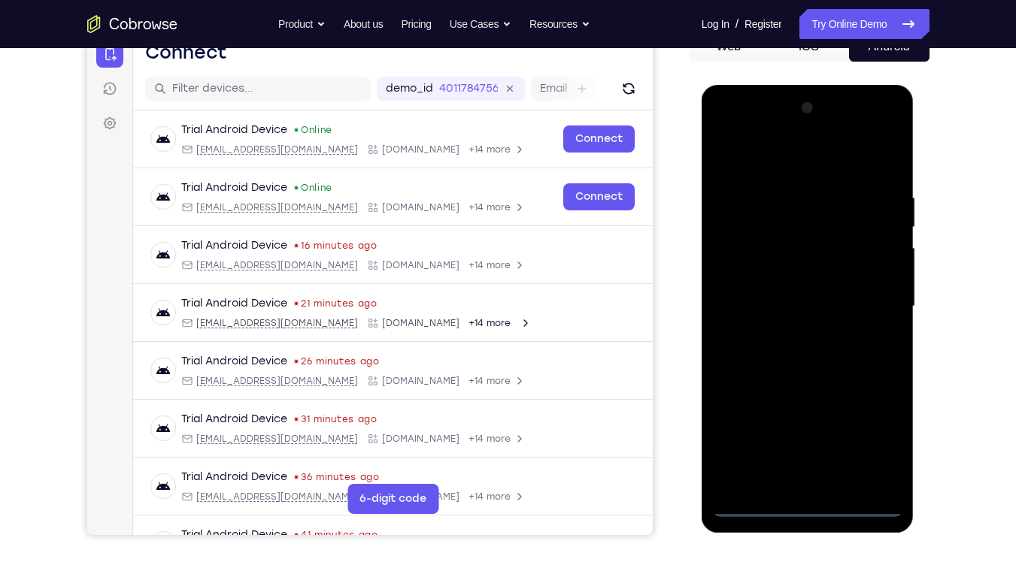
click at [870, 438] on div at bounding box center [807, 306] width 189 height 421
click at [756, 161] on div at bounding box center [807, 306] width 189 height 421
click at [743, 265] on div at bounding box center [807, 306] width 189 height 421
click at [772, 307] on div at bounding box center [807, 306] width 189 height 421
click at [772, 302] on div at bounding box center [807, 306] width 189 height 421
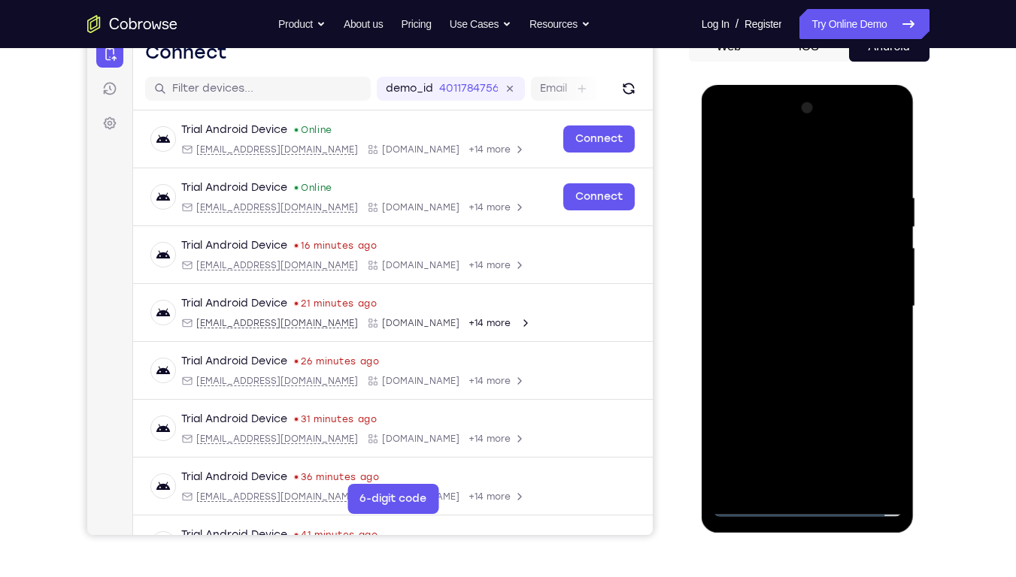
click at [801, 326] on div at bounding box center [807, 306] width 189 height 421
click at [810, 438] on div at bounding box center [807, 306] width 189 height 421
click at [847, 323] on div at bounding box center [807, 306] width 189 height 421
click at [817, 254] on div at bounding box center [807, 306] width 189 height 421
click at [890, 160] on div at bounding box center [807, 306] width 189 height 421
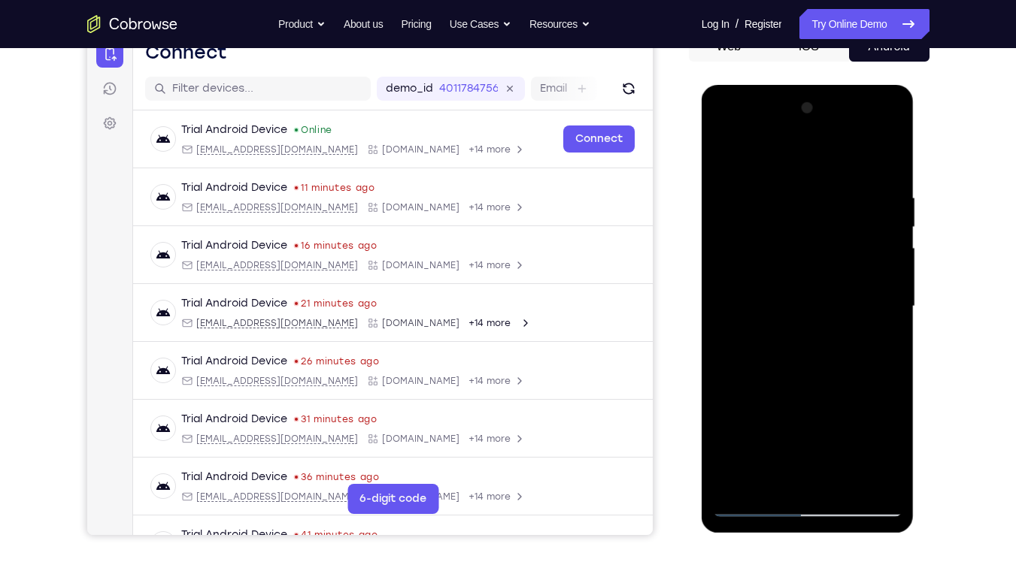
click at [813, 263] on div at bounding box center [807, 306] width 189 height 421
click at [829, 306] on div at bounding box center [807, 306] width 189 height 421
click at [841, 246] on div at bounding box center [807, 306] width 189 height 421
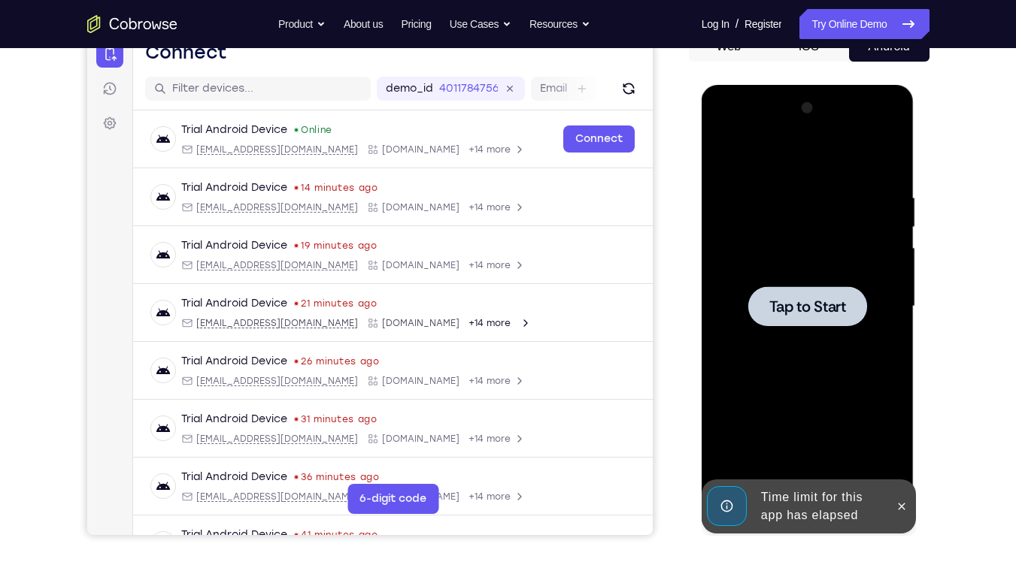
click at [819, 239] on div at bounding box center [807, 306] width 189 height 421
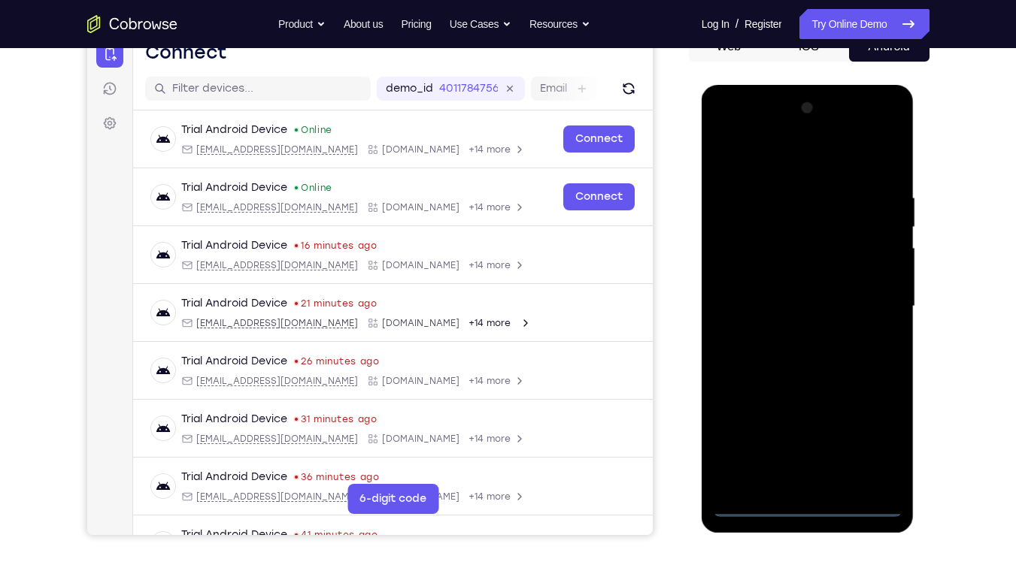
click at [807, 438] on div at bounding box center [807, 306] width 189 height 421
click at [893, 438] on div at bounding box center [807, 306] width 189 height 421
click at [881, 438] on div at bounding box center [807, 306] width 189 height 421
click at [764, 160] on div at bounding box center [807, 306] width 189 height 421
click at [862, 295] on div at bounding box center [807, 306] width 189 height 421
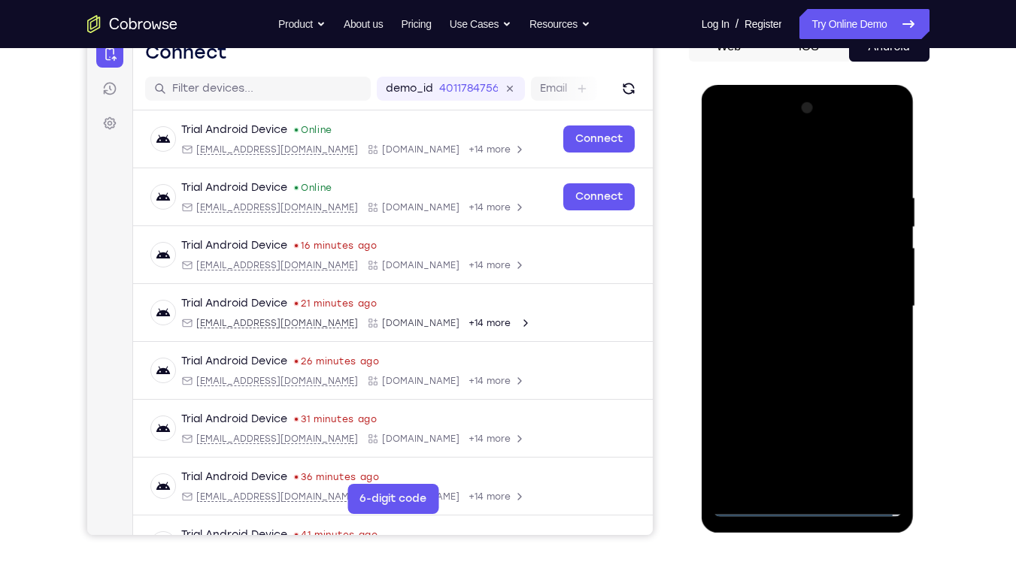
click at [791, 337] on div at bounding box center [807, 306] width 189 height 421
click at [775, 298] on div at bounding box center [807, 306] width 189 height 421
click at [769, 274] on div at bounding box center [807, 306] width 189 height 421
click at [798, 304] on div at bounding box center [807, 306] width 189 height 421
click at [889, 180] on div at bounding box center [807, 306] width 189 height 421
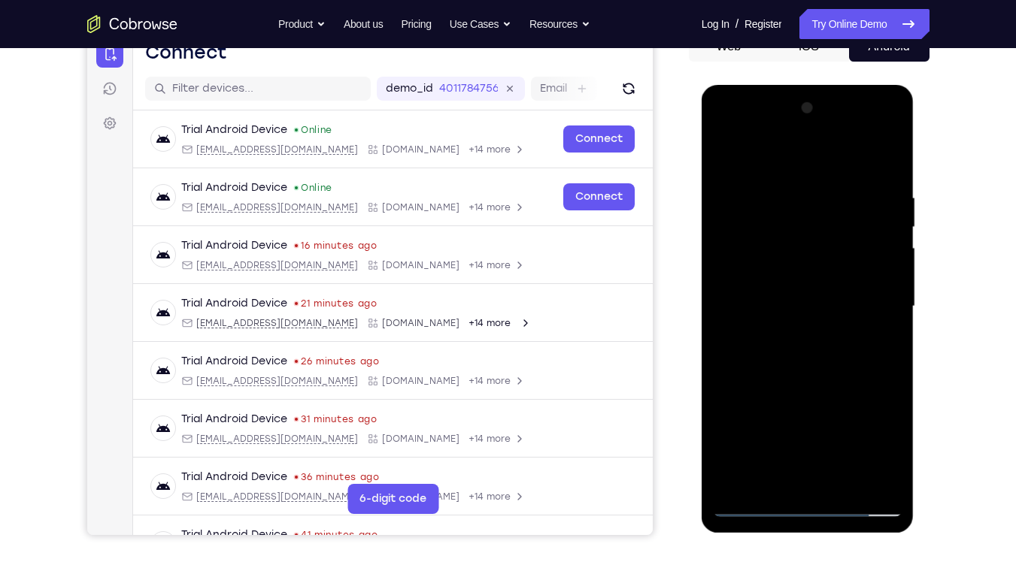
click at [894, 438] on div at bounding box center [807, 306] width 189 height 421
click at [847, 438] on div at bounding box center [807, 306] width 189 height 421
click at [816, 388] on div at bounding box center [807, 306] width 189 height 421
click at [807, 396] on div at bounding box center [807, 306] width 189 height 421
click at [752, 438] on div at bounding box center [807, 306] width 189 height 421
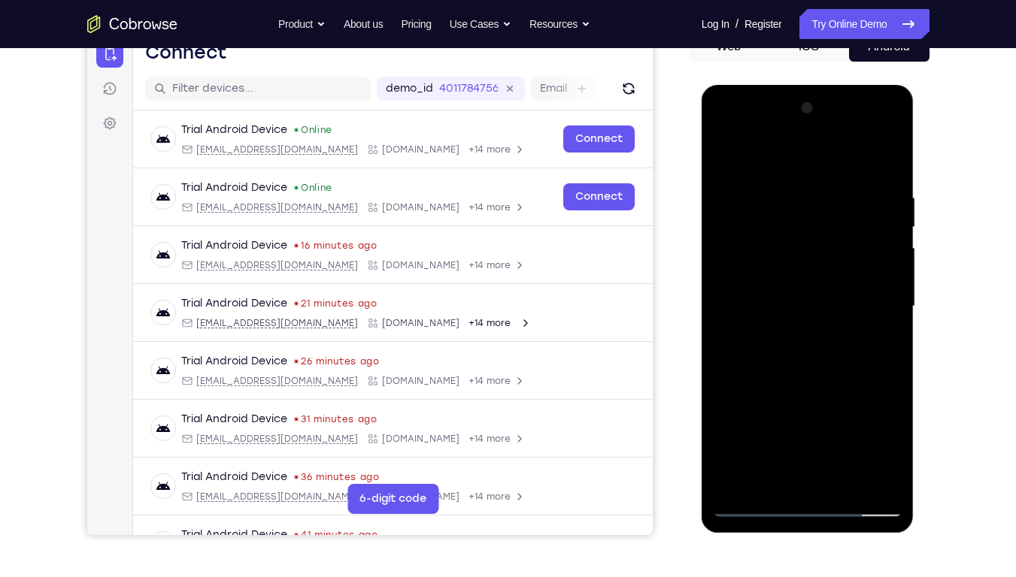
click at [750, 438] on div at bounding box center [807, 306] width 189 height 421
click at [890, 311] on div at bounding box center [807, 306] width 189 height 421
click at [893, 306] on div at bounding box center [807, 306] width 189 height 421
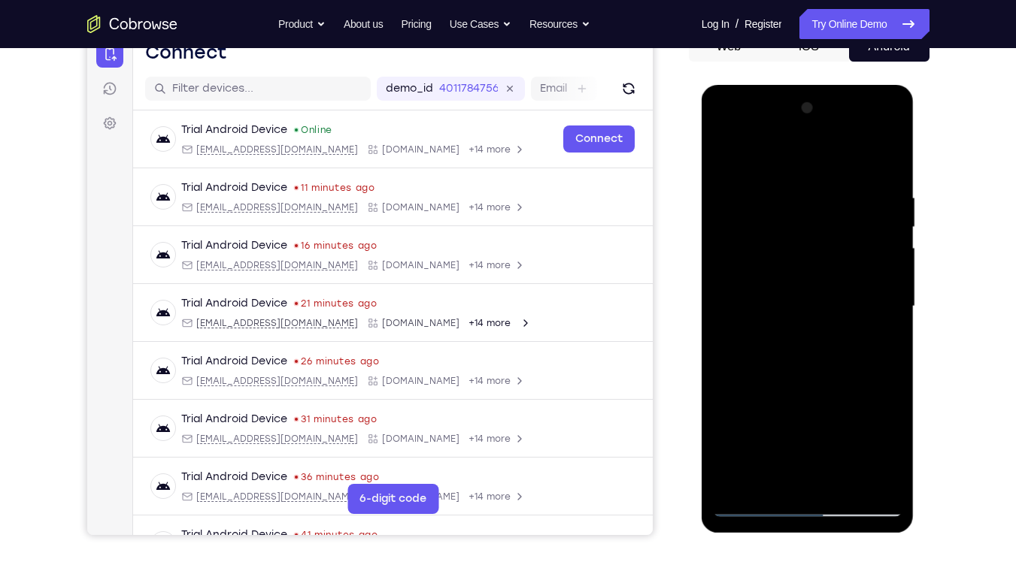
click at [893, 306] on div at bounding box center [807, 306] width 189 height 421
click at [892, 308] on div at bounding box center [807, 306] width 189 height 421
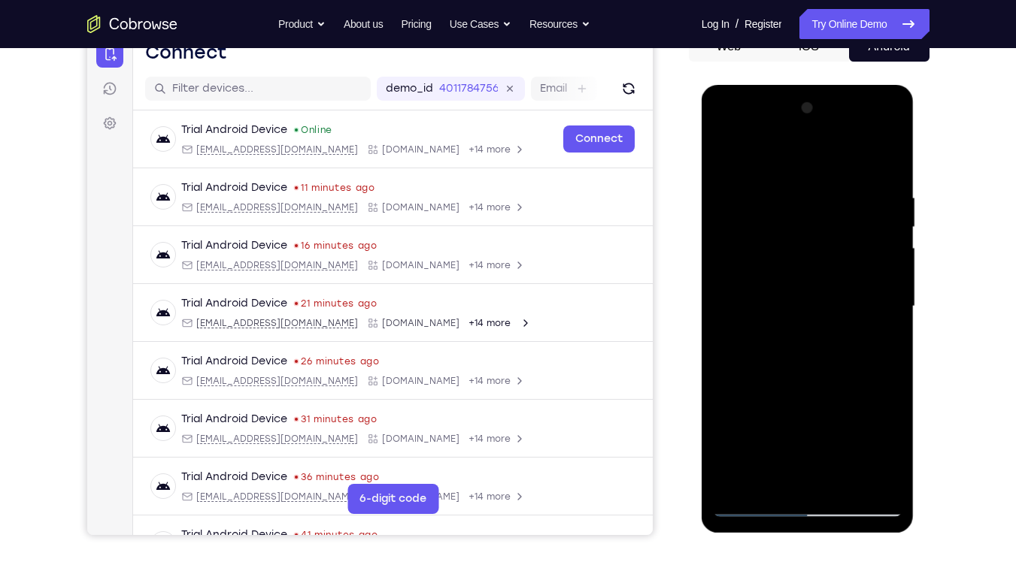
click at [892, 308] on div at bounding box center [807, 306] width 189 height 421
click at [726, 306] on div at bounding box center [807, 306] width 189 height 421
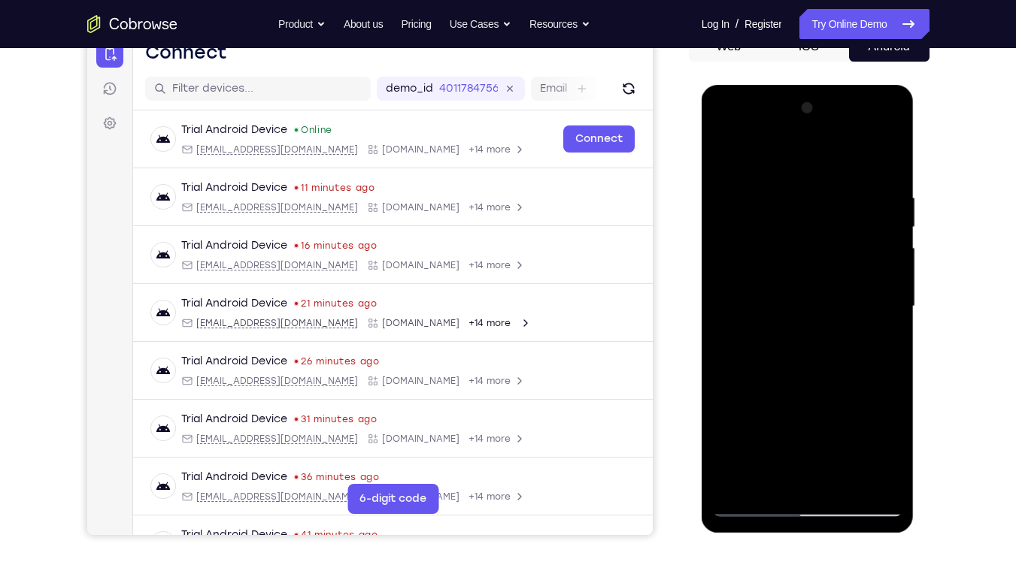
click at [726, 306] on div at bounding box center [807, 306] width 189 height 421
click at [896, 334] on div at bounding box center [807, 306] width 189 height 421
click at [891, 338] on div at bounding box center [807, 306] width 189 height 421
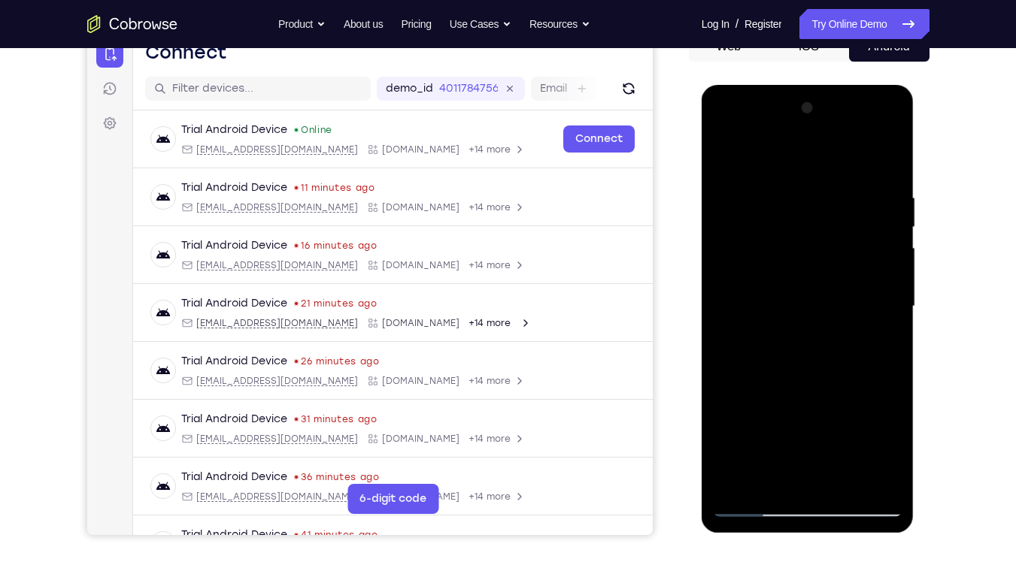
click at [891, 338] on div at bounding box center [807, 306] width 189 height 421
click at [722, 336] on div at bounding box center [807, 306] width 189 height 421
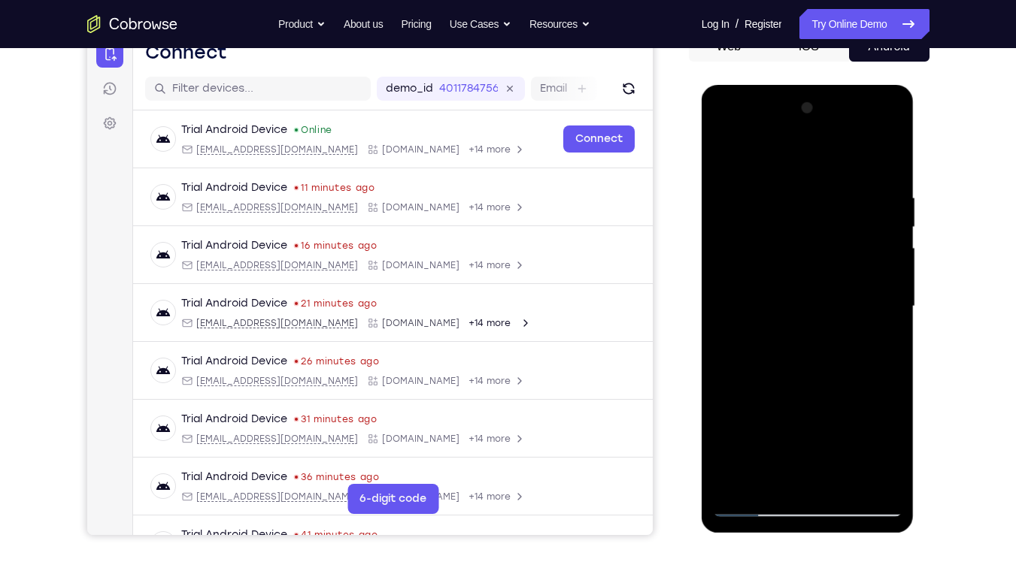
click at [722, 336] on div at bounding box center [807, 306] width 189 height 421
click at [887, 268] on div at bounding box center [807, 306] width 189 height 421
click at [891, 268] on div at bounding box center [807, 306] width 189 height 421
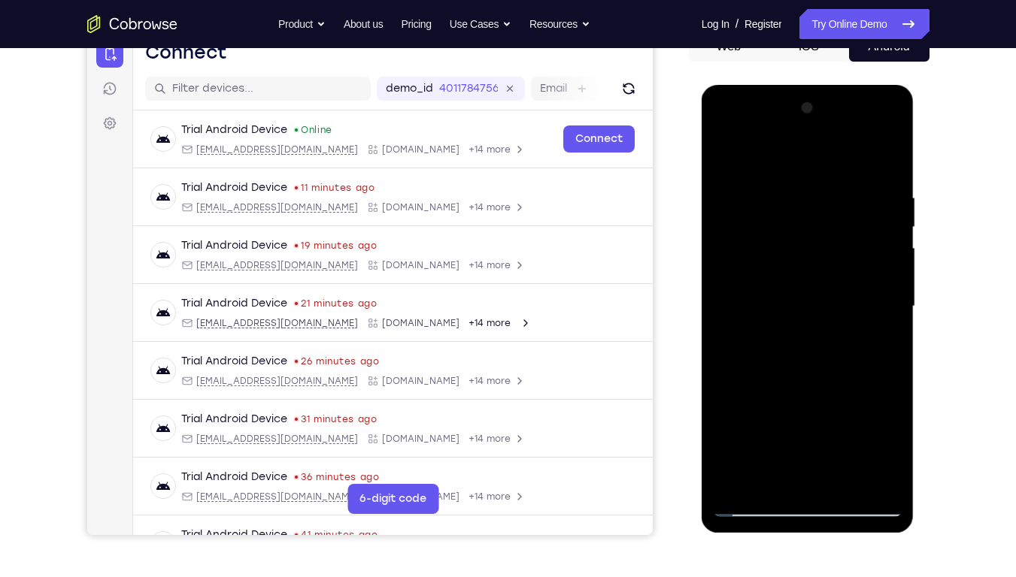
click at [891, 268] on div at bounding box center [807, 306] width 189 height 421
click at [727, 271] on div at bounding box center [807, 306] width 189 height 421
click at [890, 269] on div at bounding box center [807, 306] width 189 height 421
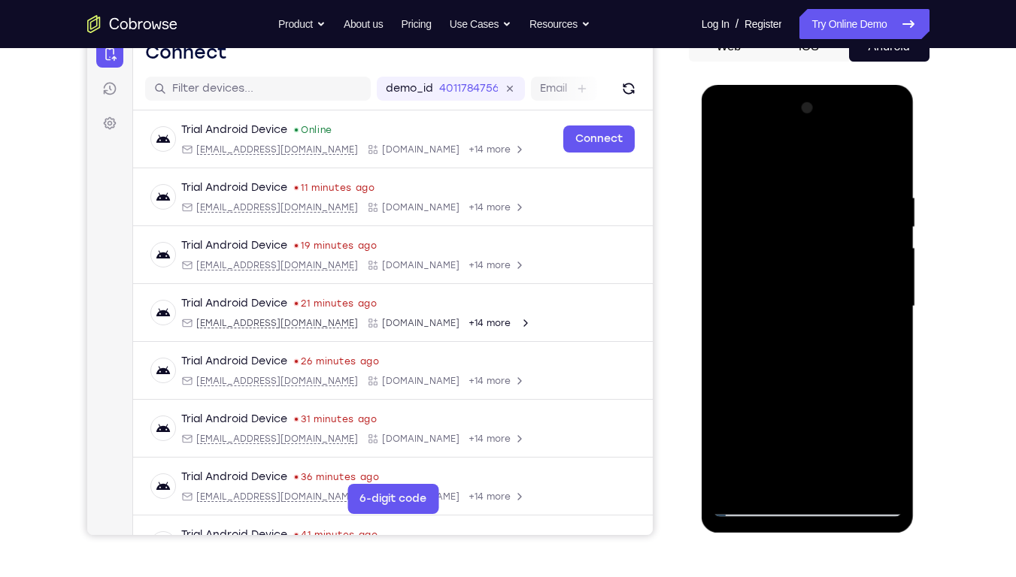
click at [890, 269] on div at bounding box center [807, 306] width 189 height 421
click at [718, 268] on div at bounding box center [807, 306] width 189 height 421
click at [892, 269] on div at bounding box center [807, 306] width 189 height 421
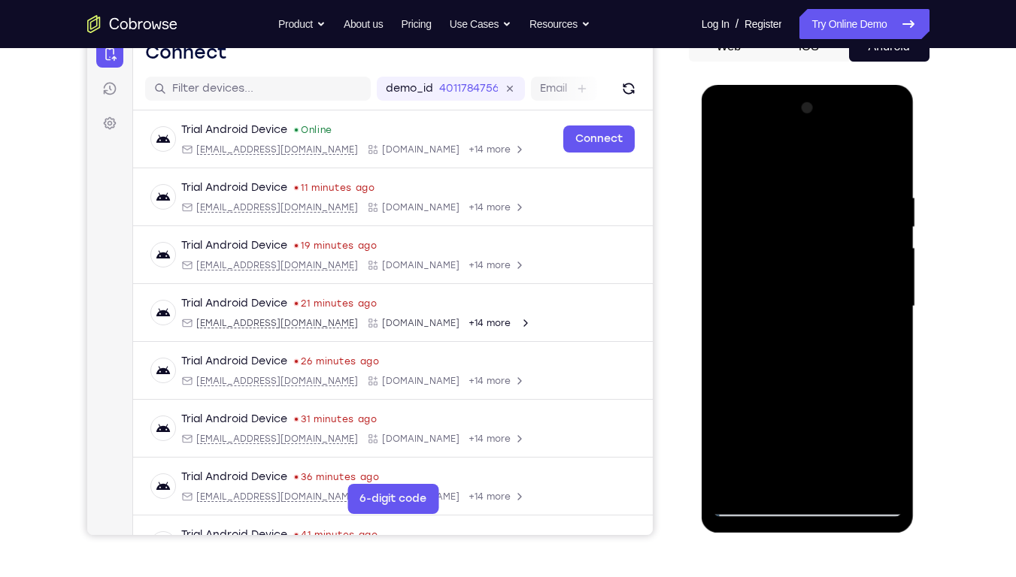
click at [892, 269] on div at bounding box center [807, 306] width 189 height 421
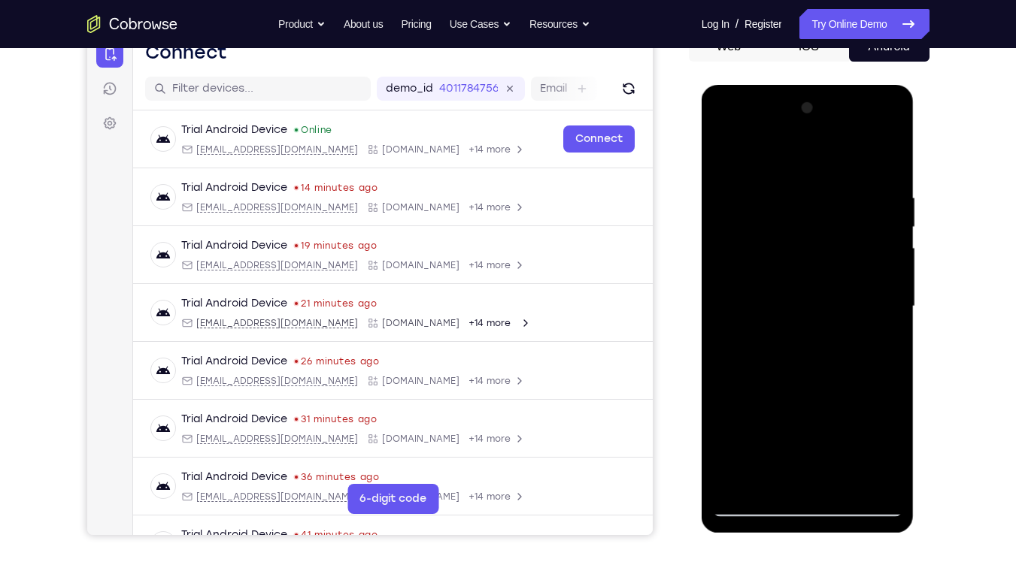
click at [892, 269] on div at bounding box center [807, 306] width 189 height 421
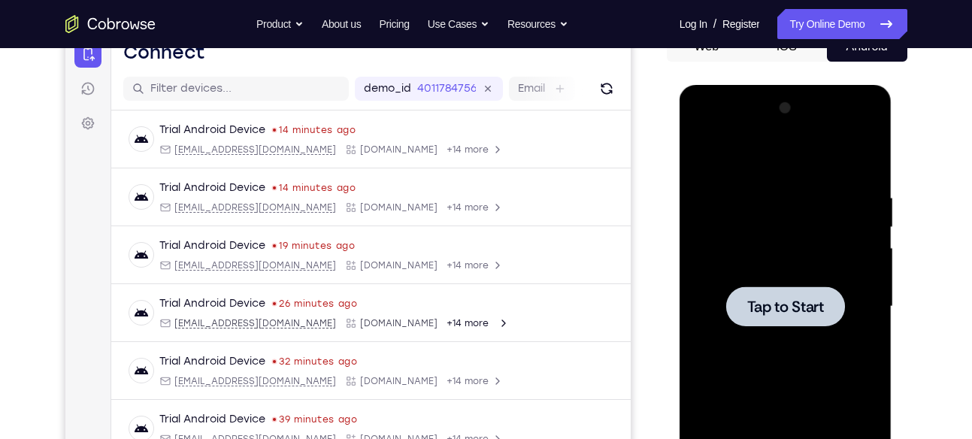
click at [740, 149] on div at bounding box center [785, 306] width 189 height 421
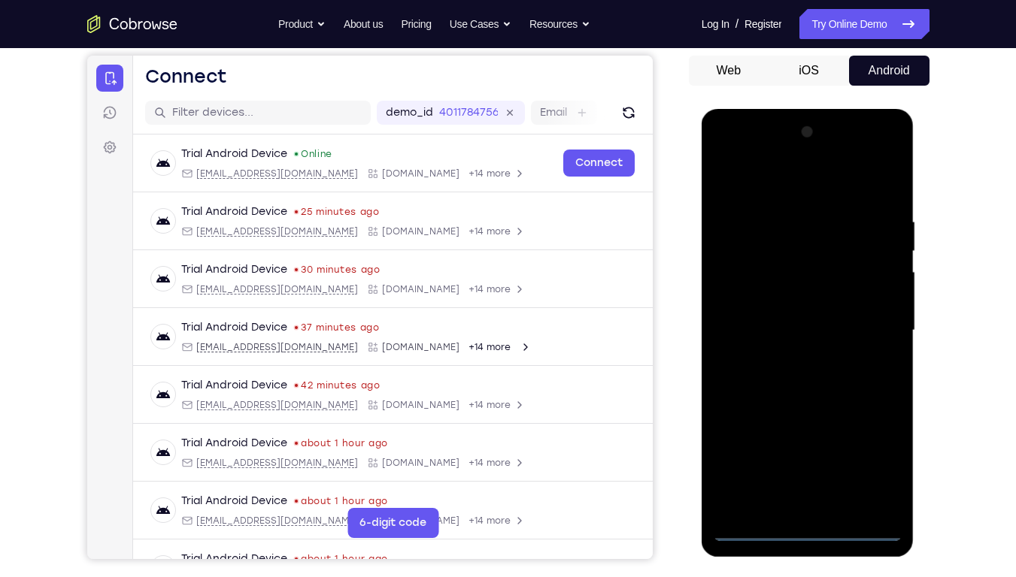
scroll to position [139, 0]
click at [810, 438] on div at bounding box center [807, 331] width 189 height 421
click at [800, 438] on div at bounding box center [807, 331] width 189 height 421
click at [876, 438] on div at bounding box center [807, 331] width 189 height 421
click at [766, 174] on div at bounding box center [807, 331] width 189 height 421
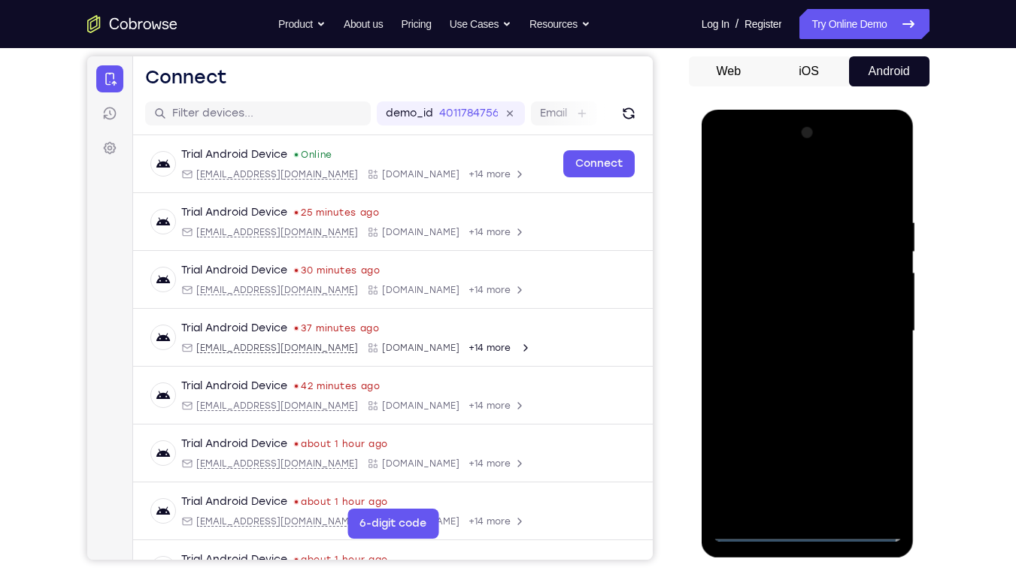
click at [872, 316] on div at bounding box center [807, 331] width 189 height 421
click at [791, 362] on div at bounding box center [807, 331] width 189 height 421
click at [777, 317] on div at bounding box center [807, 331] width 189 height 421
click at [773, 291] on div at bounding box center [807, 331] width 189 height 421
click at [793, 329] on div at bounding box center [807, 331] width 189 height 421
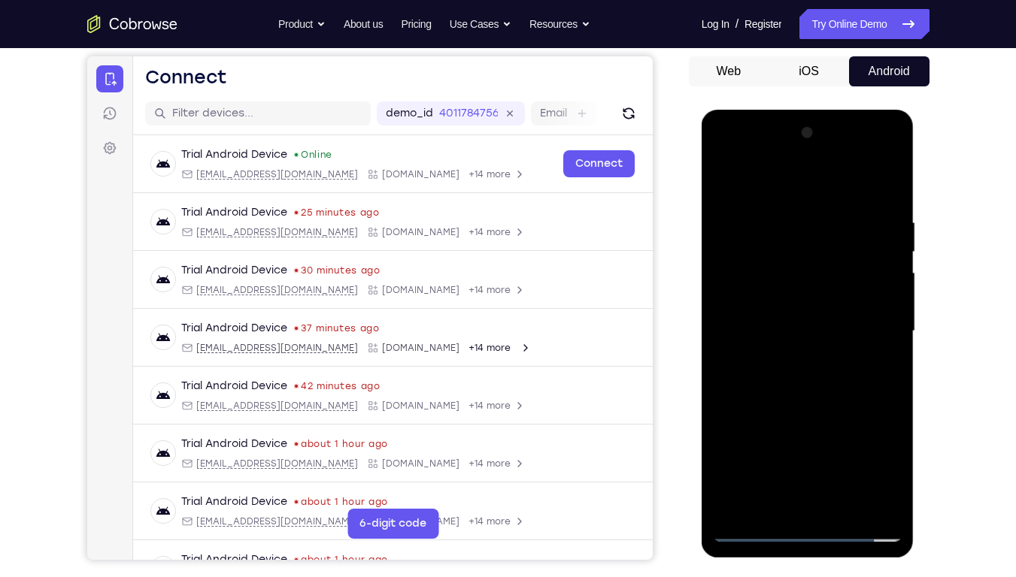
click at [886, 207] on div at bounding box center [807, 331] width 189 height 421
drag, startPoint x: 756, startPoint y: 183, endPoint x: 922, endPoint y: 180, distance: 165.4
click at [916, 180] on html "Online web based iOS Simulators and Android Emulators. Run iPhone, iPad, Mobile…" at bounding box center [808, 335] width 214 height 451
click at [897, 438] on div at bounding box center [807, 331] width 189 height 421
click at [845, 438] on div at bounding box center [807, 331] width 189 height 421
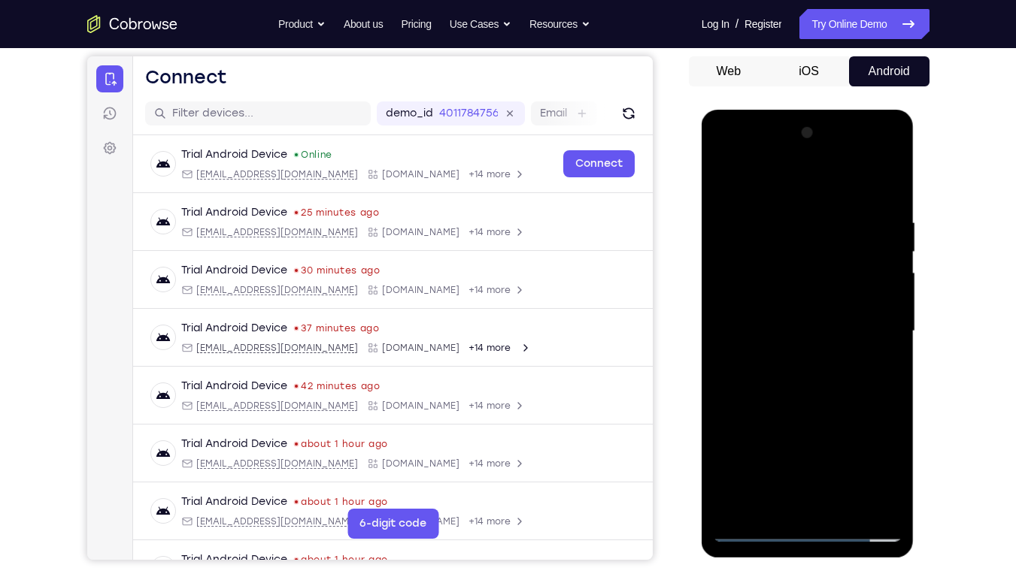
click at [816, 410] on div at bounding box center [807, 331] width 189 height 421
click at [728, 182] on div at bounding box center [807, 331] width 189 height 421
click at [889, 314] on div at bounding box center [807, 331] width 189 height 421
click at [891, 328] on div at bounding box center [807, 331] width 189 height 421
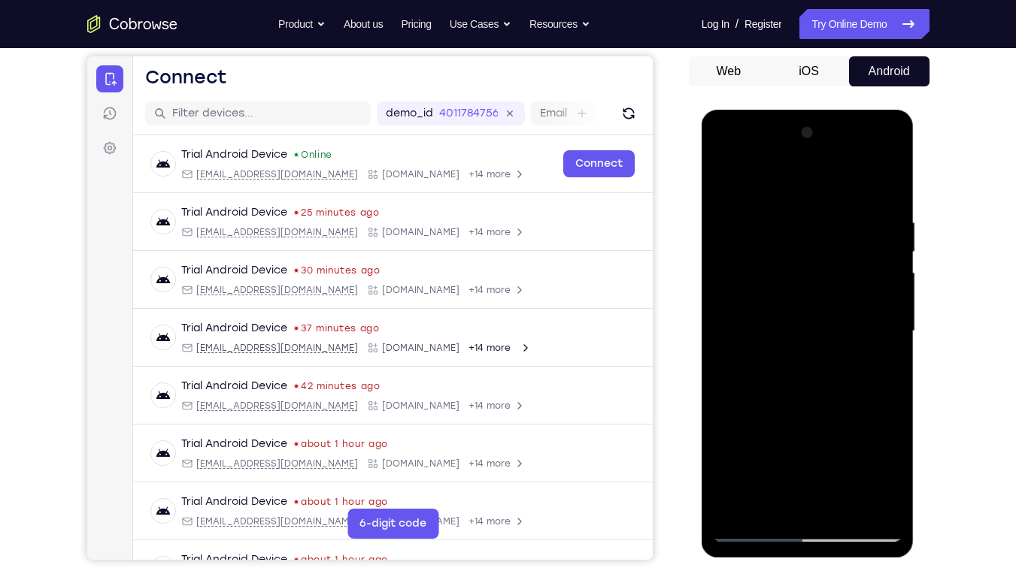
click at [891, 328] on div at bounding box center [807, 331] width 189 height 421
click at [888, 325] on div at bounding box center [807, 331] width 189 height 421
click at [892, 325] on div at bounding box center [807, 331] width 189 height 421
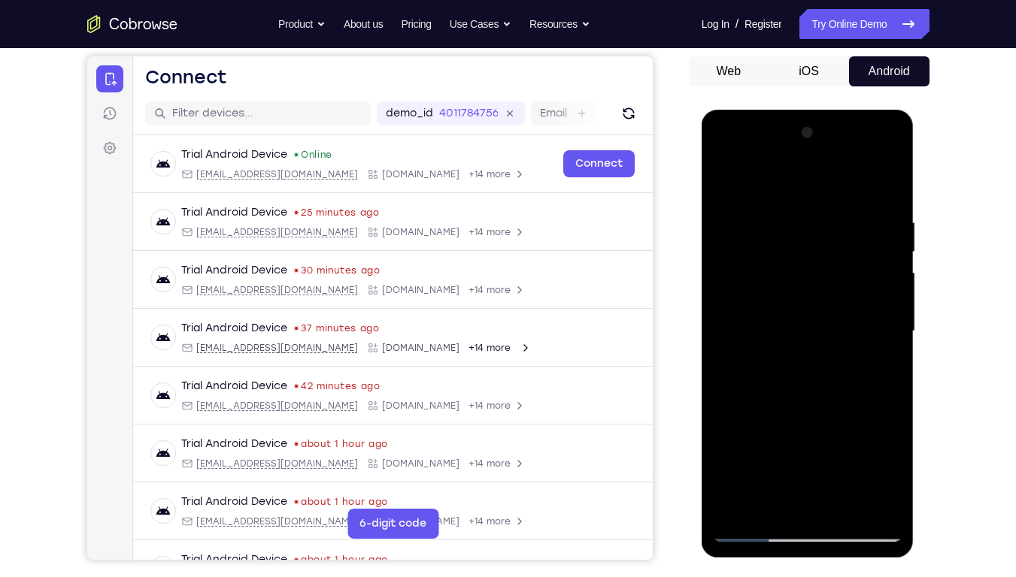
click at [892, 325] on div at bounding box center [807, 331] width 189 height 421
click at [888, 320] on div at bounding box center [807, 331] width 189 height 421
click at [892, 319] on div at bounding box center [807, 331] width 189 height 421
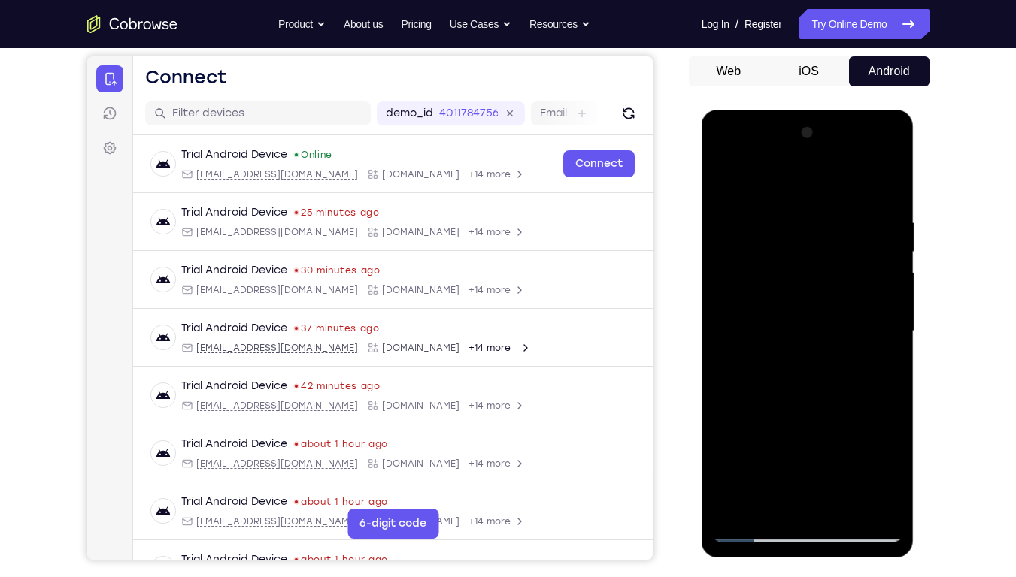
click at [892, 319] on div at bounding box center [807, 331] width 189 height 421
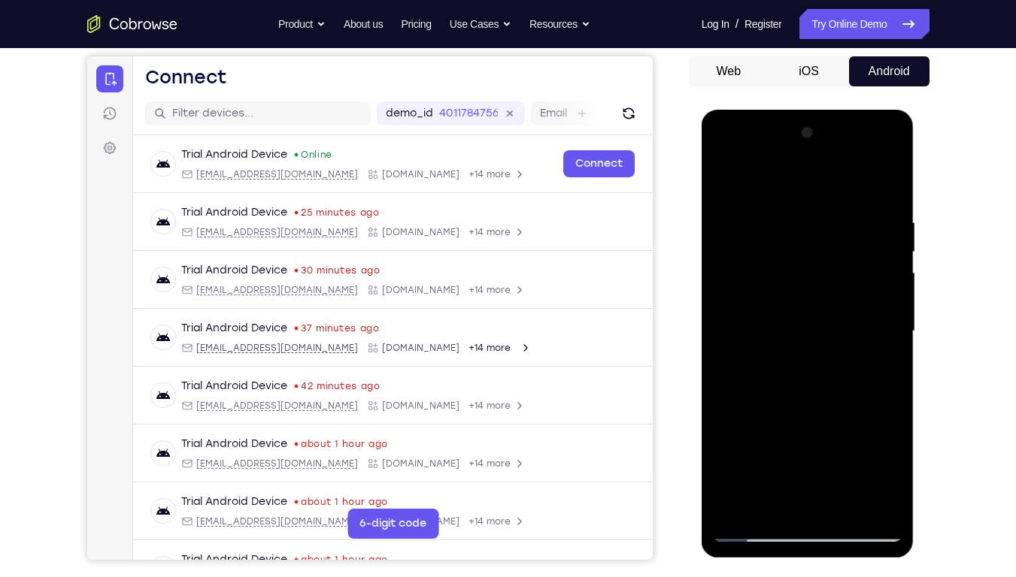
click at [892, 319] on div at bounding box center [807, 331] width 189 height 421
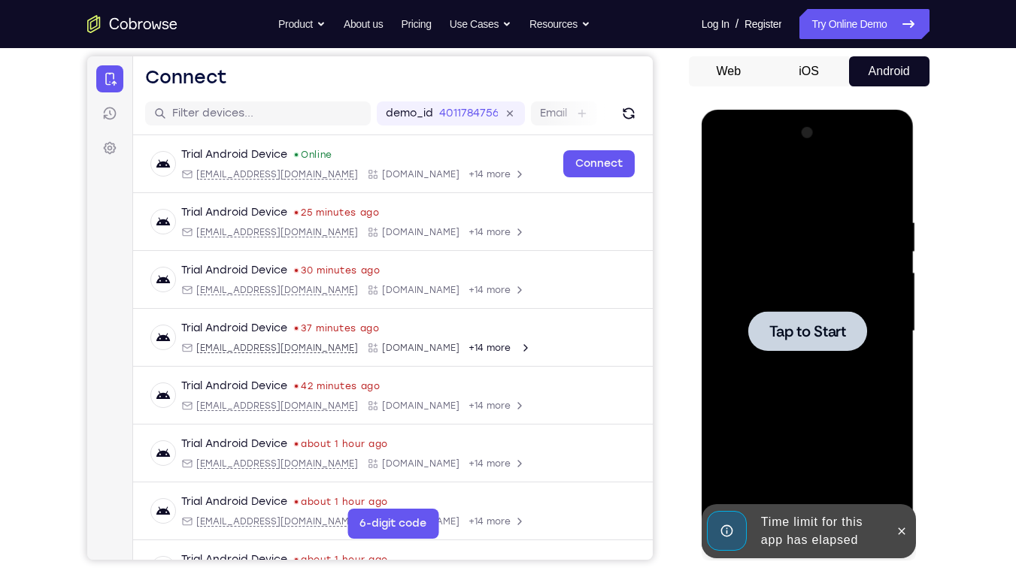
click at [806, 274] on div at bounding box center [807, 331] width 189 height 421
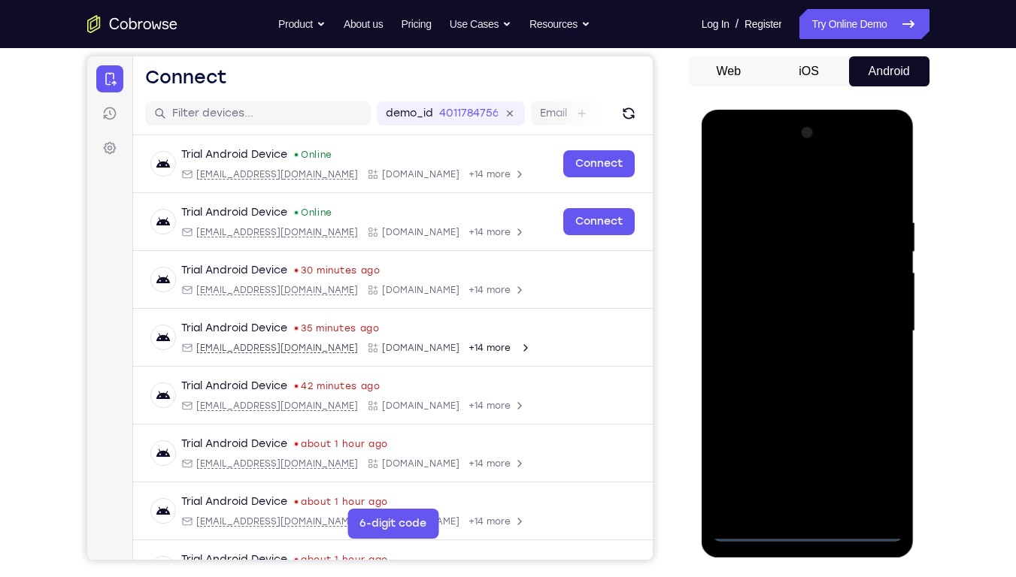
click at [806, 438] on div at bounding box center [807, 334] width 213 height 448
click at [807, 438] on div at bounding box center [807, 331] width 189 height 421
click at [871, 438] on div at bounding box center [807, 331] width 189 height 421
click at [756, 183] on div at bounding box center [807, 331] width 189 height 421
click at [749, 288] on div at bounding box center [807, 331] width 189 height 421
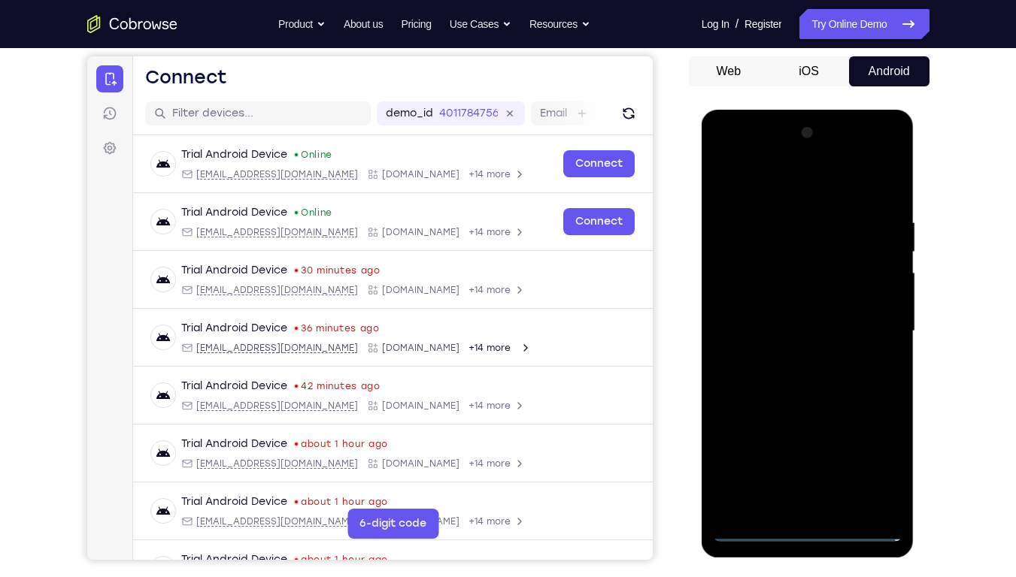
click at [772, 337] on div at bounding box center [807, 331] width 189 height 421
click at [773, 317] on div at bounding box center [807, 331] width 189 height 421
click at [797, 348] on div at bounding box center [807, 331] width 189 height 421
click at [811, 438] on div at bounding box center [807, 331] width 189 height 421
click at [758, 191] on div at bounding box center [807, 331] width 189 height 421
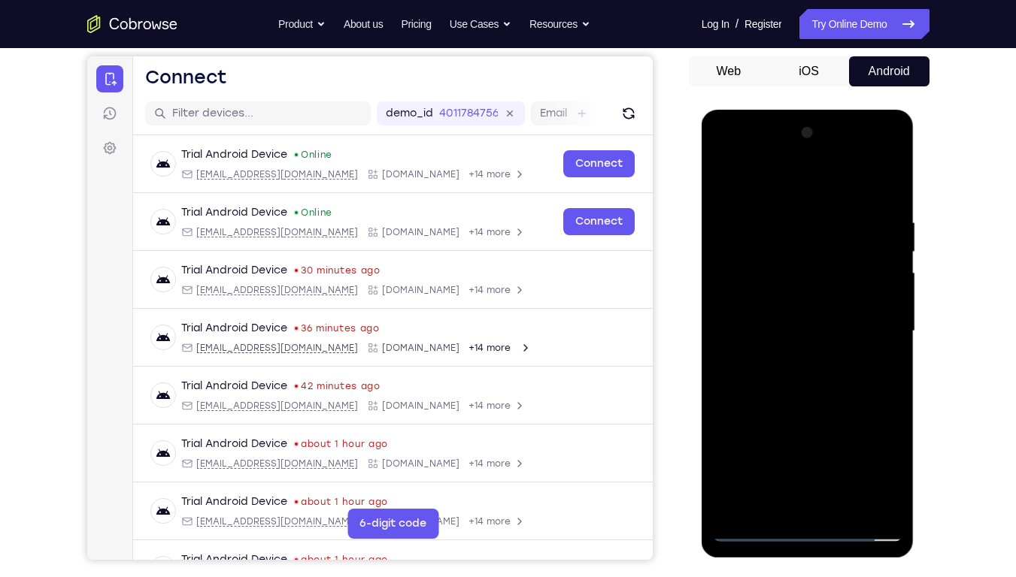
click at [762, 179] on div at bounding box center [807, 331] width 189 height 421
click at [892, 183] on div at bounding box center [807, 331] width 189 height 421
click at [766, 202] on div at bounding box center [807, 331] width 189 height 421
drag, startPoint x: 804, startPoint y: 211, endPoint x: 842, endPoint y: 428, distance: 220.5
click at [842, 428] on div at bounding box center [807, 331] width 189 height 421
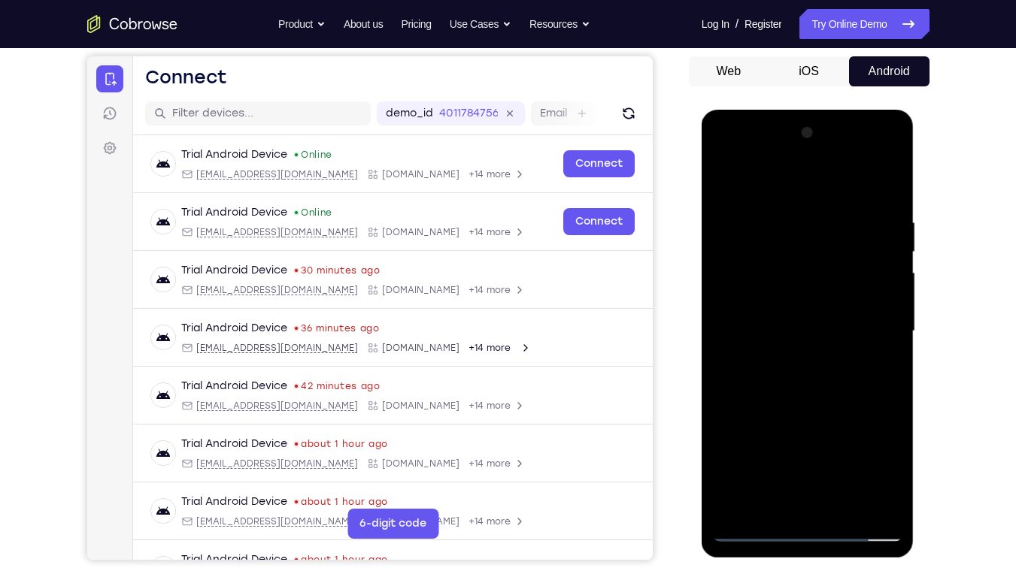
click at [885, 177] on div at bounding box center [807, 331] width 189 height 421
click at [814, 301] on div at bounding box center [807, 331] width 189 height 421
click at [889, 317] on div at bounding box center [807, 331] width 189 height 421
click at [722, 194] on div at bounding box center [807, 331] width 189 height 421
click at [809, 295] on div at bounding box center [807, 331] width 189 height 421
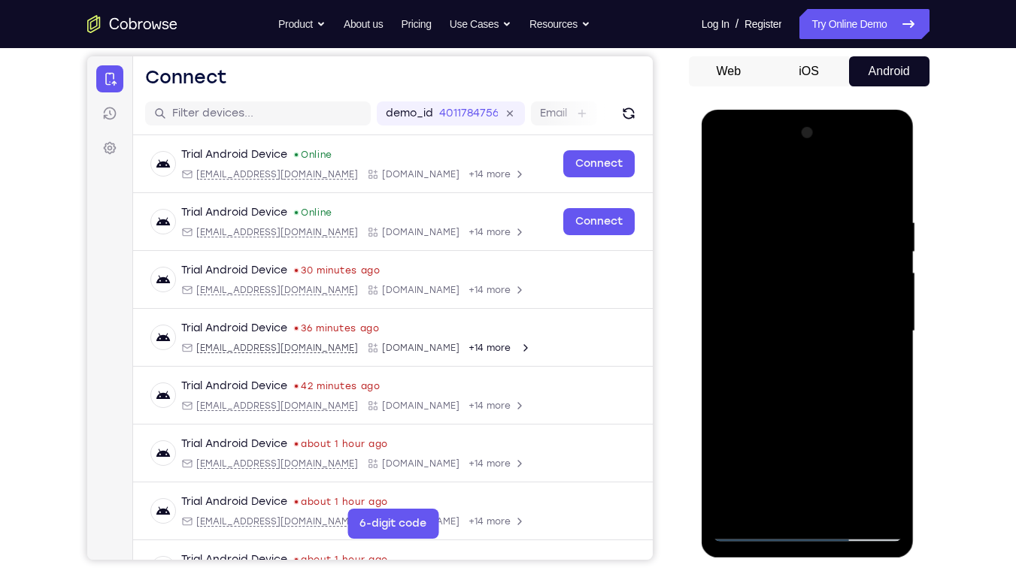
click at [723, 344] on div at bounding box center [807, 331] width 189 height 421
click at [730, 293] on div at bounding box center [807, 331] width 189 height 421
click at [722, 190] on div at bounding box center [807, 331] width 189 height 421
click at [819, 287] on div at bounding box center [807, 331] width 189 height 421
click at [726, 341] on div at bounding box center [807, 331] width 189 height 421
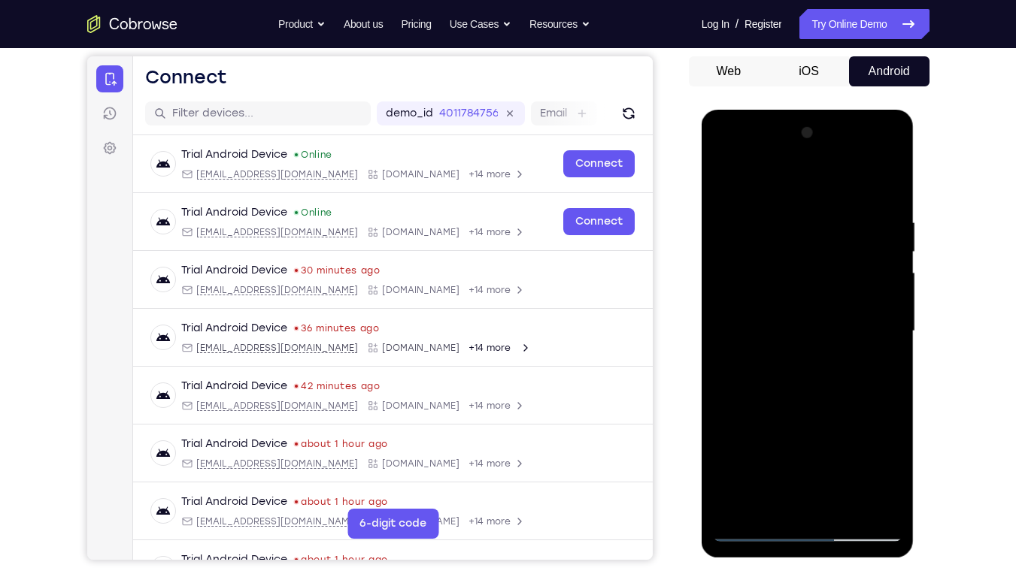
click at [718, 280] on div at bounding box center [807, 331] width 189 height 421
click at [720, 189] on div at bounding box center [807, 331] width 189 height 421
click at [866, 277] on div at bounding box center [807, 331] width 189 height 421
click at [892, 177] on div at bounding box center [807, 331] width 189 height 421
click at [844, 219] on div at bounding box center [807, 331] width 189 height 421
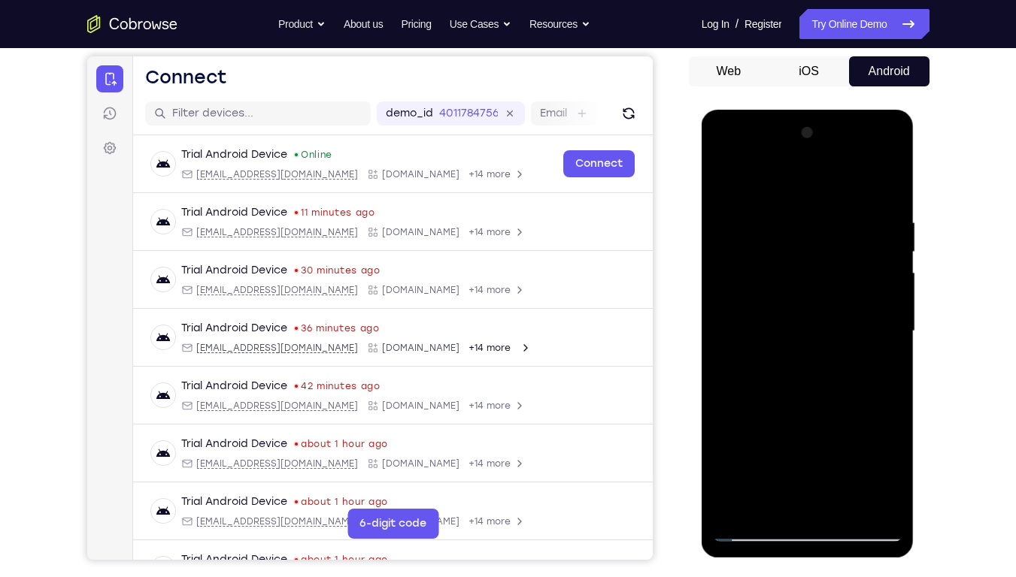
click at [885, 320] on div at bounding box center [807, 331] width 189 height 421
click at [804, 250] on div at bounding box center [807, 331] width 189 height 421
click at [810, 331] on div at bounding box center [807, 331] width 189 height 421
click at [874, 319] on div at bounding box center [807, 331] width 189 height 421
click at [820, 353] on div at bounding box center [807, 331] width 189 height 421
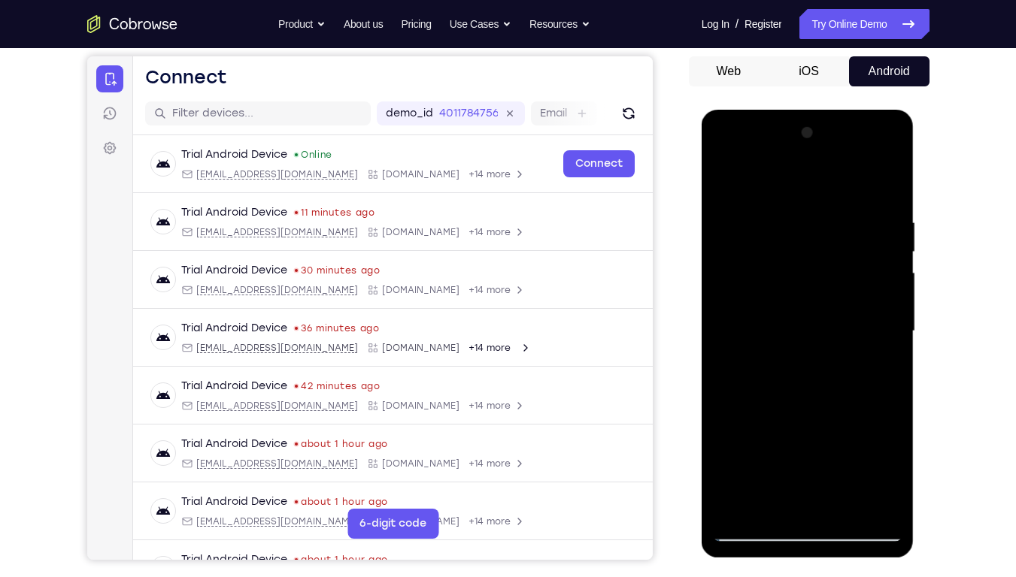
click at [893, 179] on div at bounding box center [807, 331] width 189 height 421
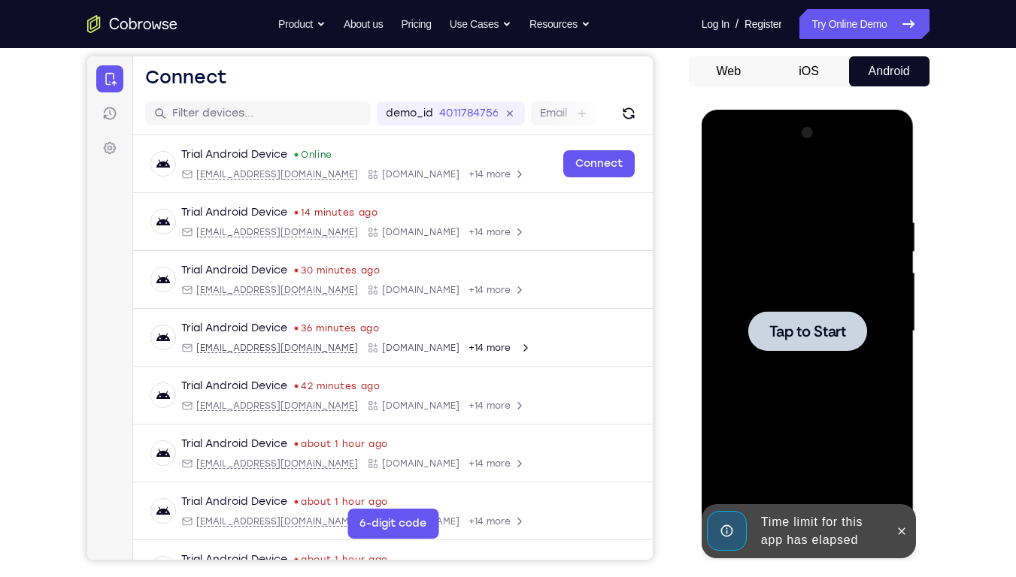
drag, startPoint x: 875, startPoint y: 392, endPoint x: 970, endPoint y: 401, distance: 95.9
click at [916, 401] on html "Online web based iOS Simulators and Android Emulators. Run iPhone, iPad, Mobile…" at bounding box center [808, 335] width 214 height 451
